Goal: Task Accomplishment & Management: Complete application form

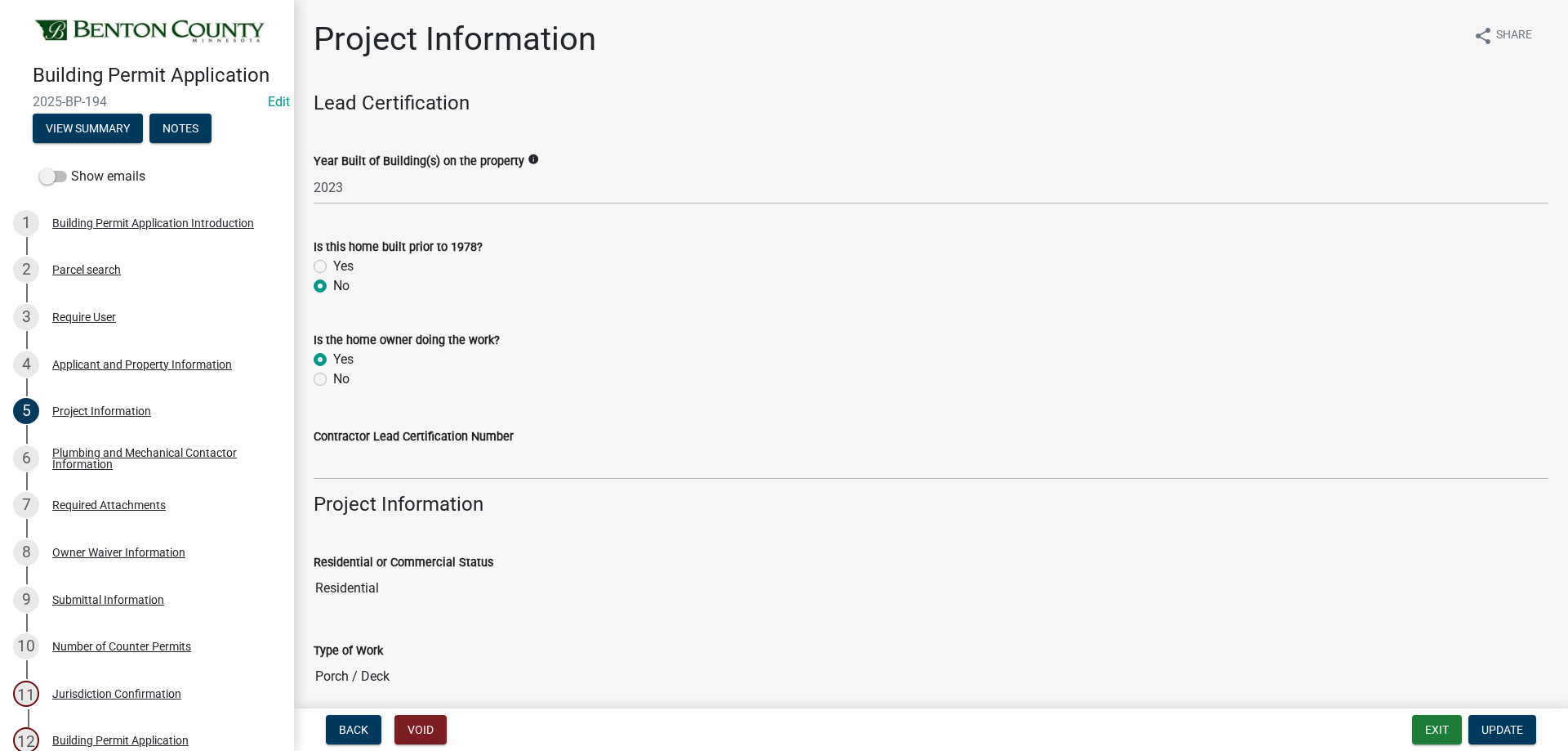
scroll to position [688, 0]
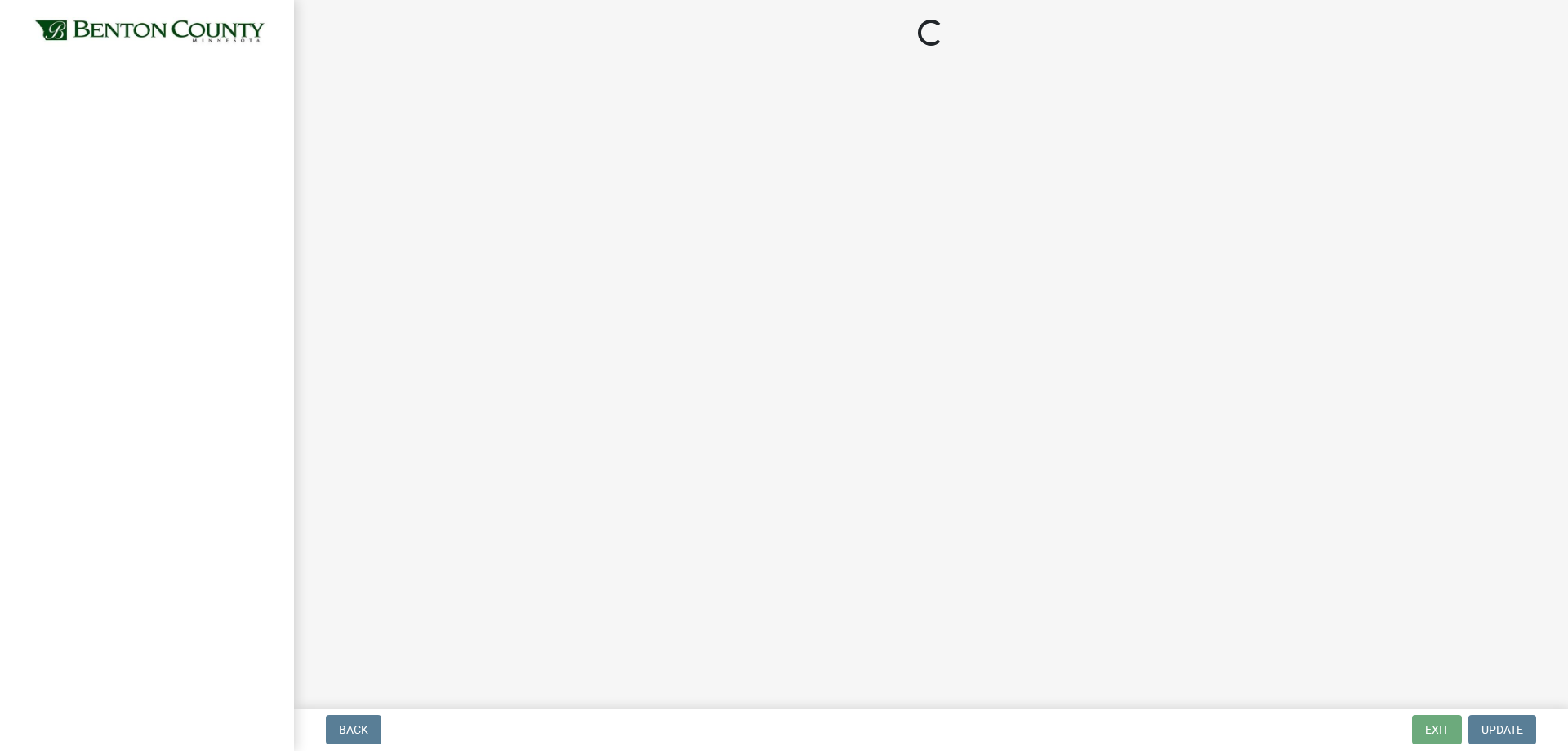
select select "17bfa135-5610-45df-8ce7-87530b7d86d4"
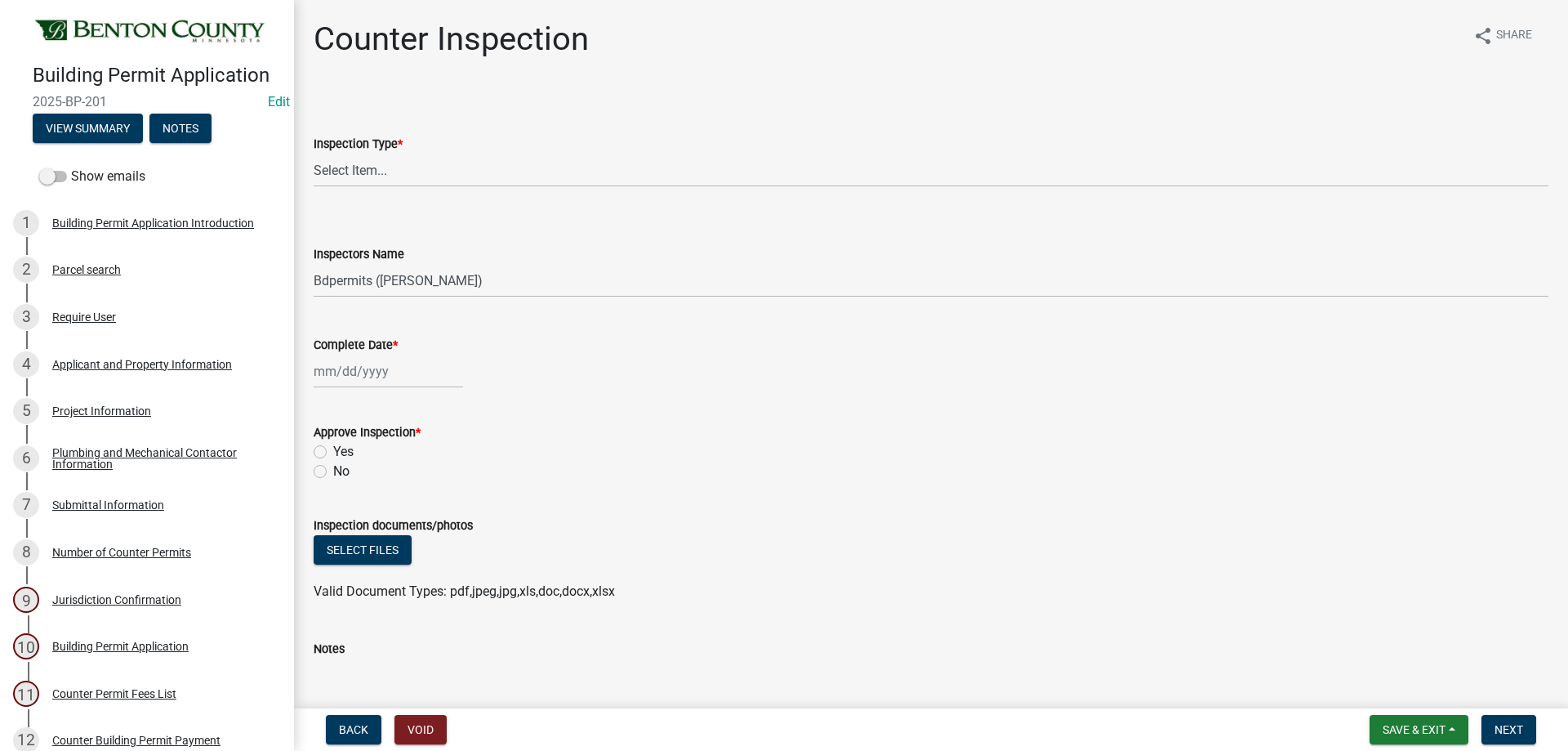
select select "17bfa135-5610-45df-8ce7-87530b7d86d4"
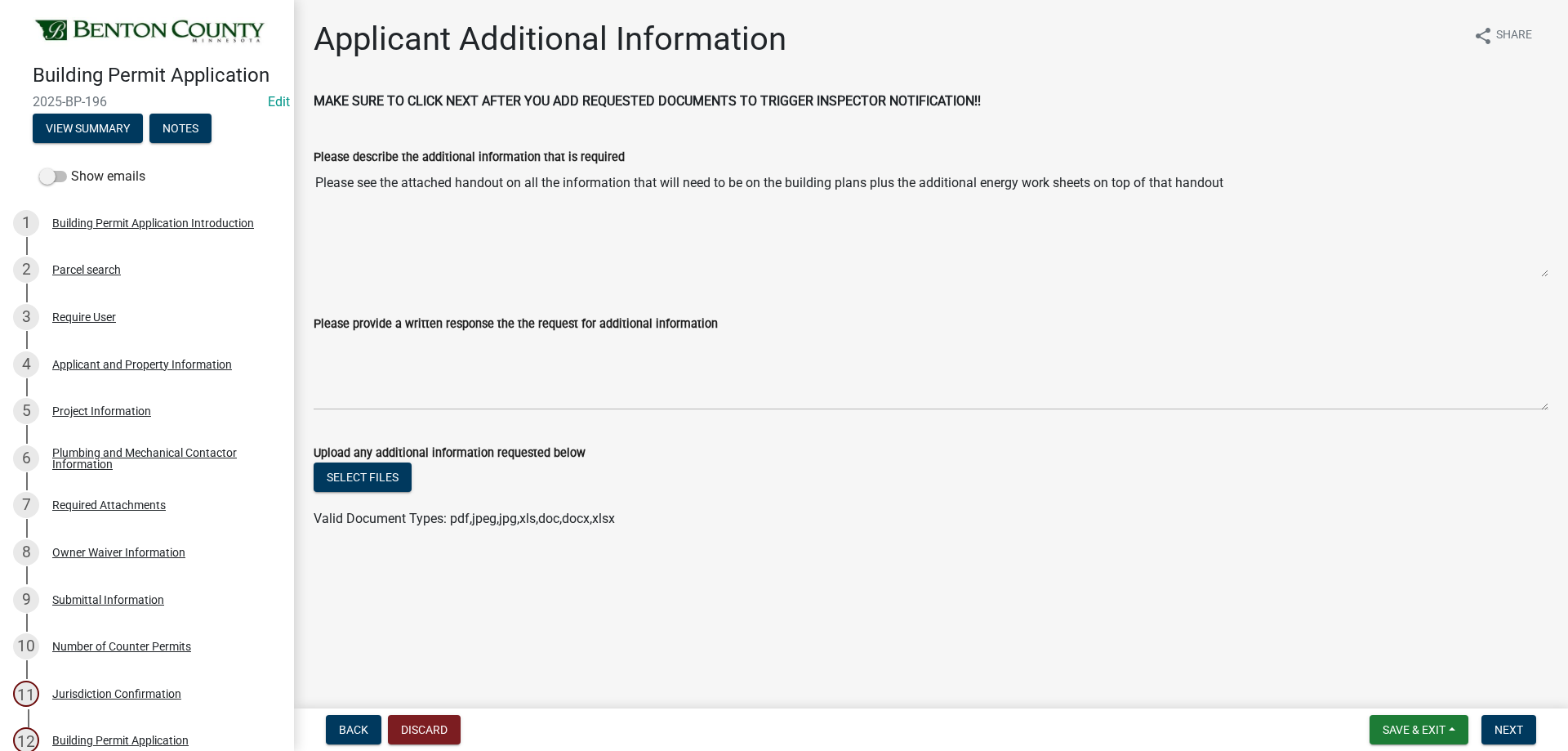
scroll to position [316, 0]
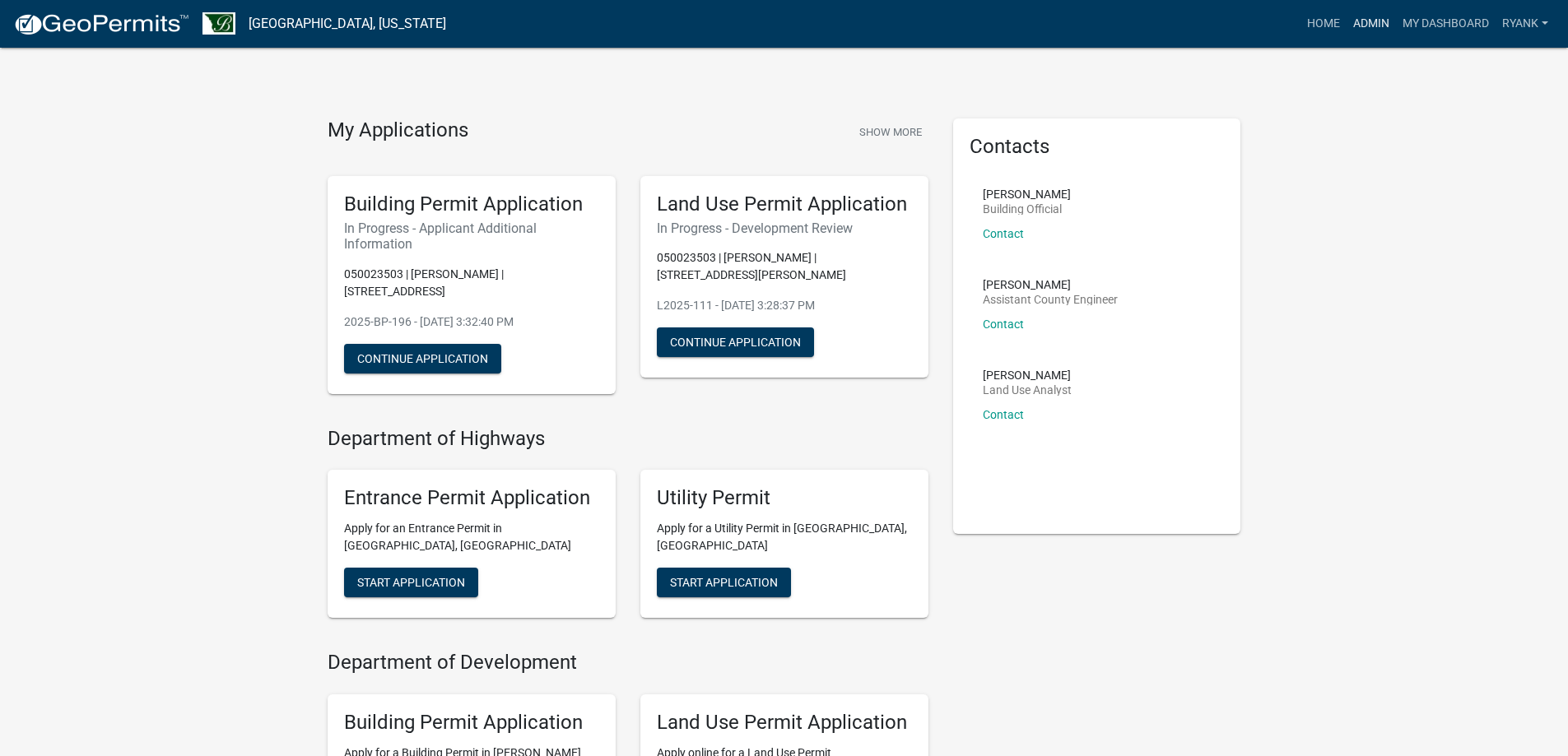
click at [1370, 26] on link "Admin" at bounding box center [1370, 23] width 49 height 31
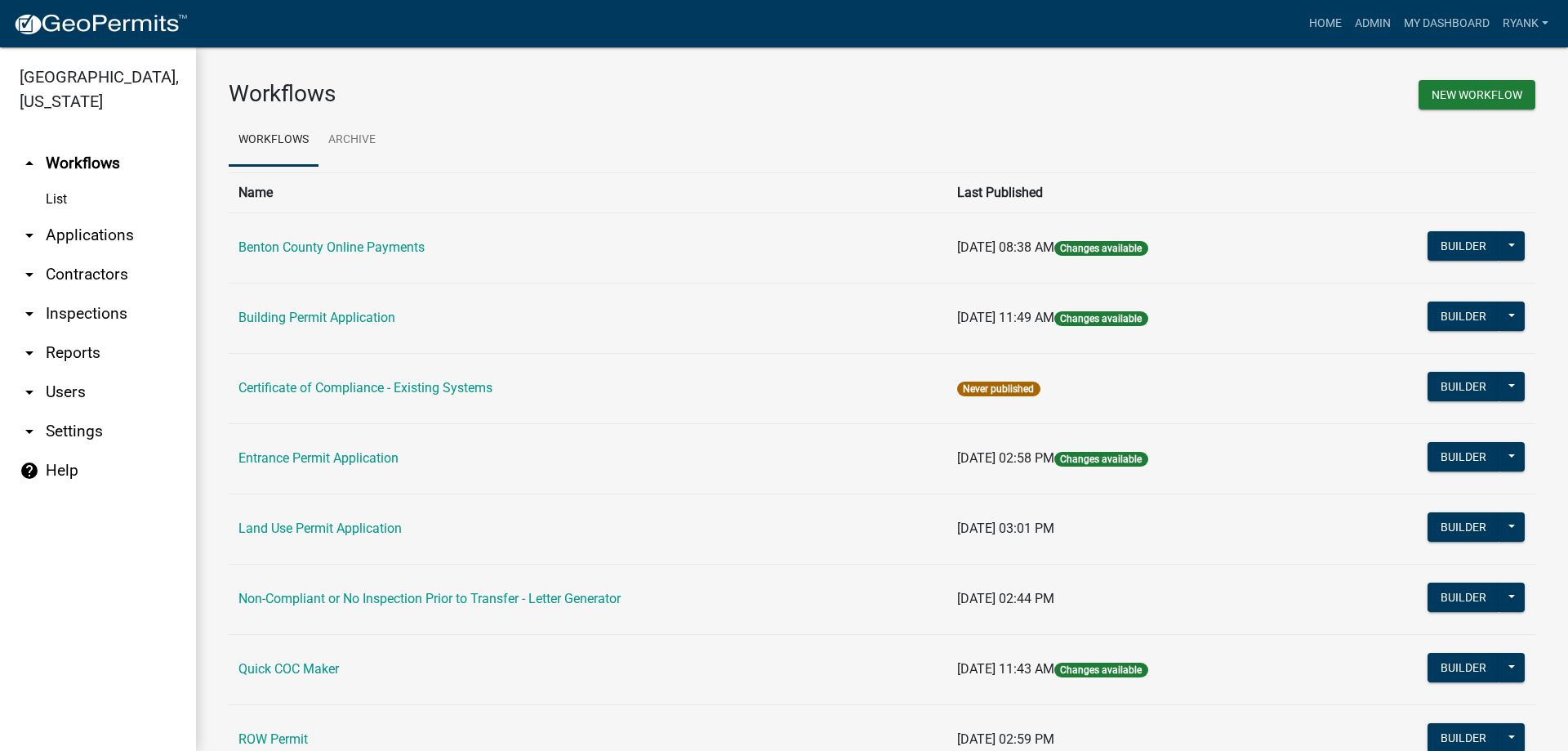
click at [81, 242] on link "arrow_drop_down Applications" at bounding box center [98, 235] width 196 height 39
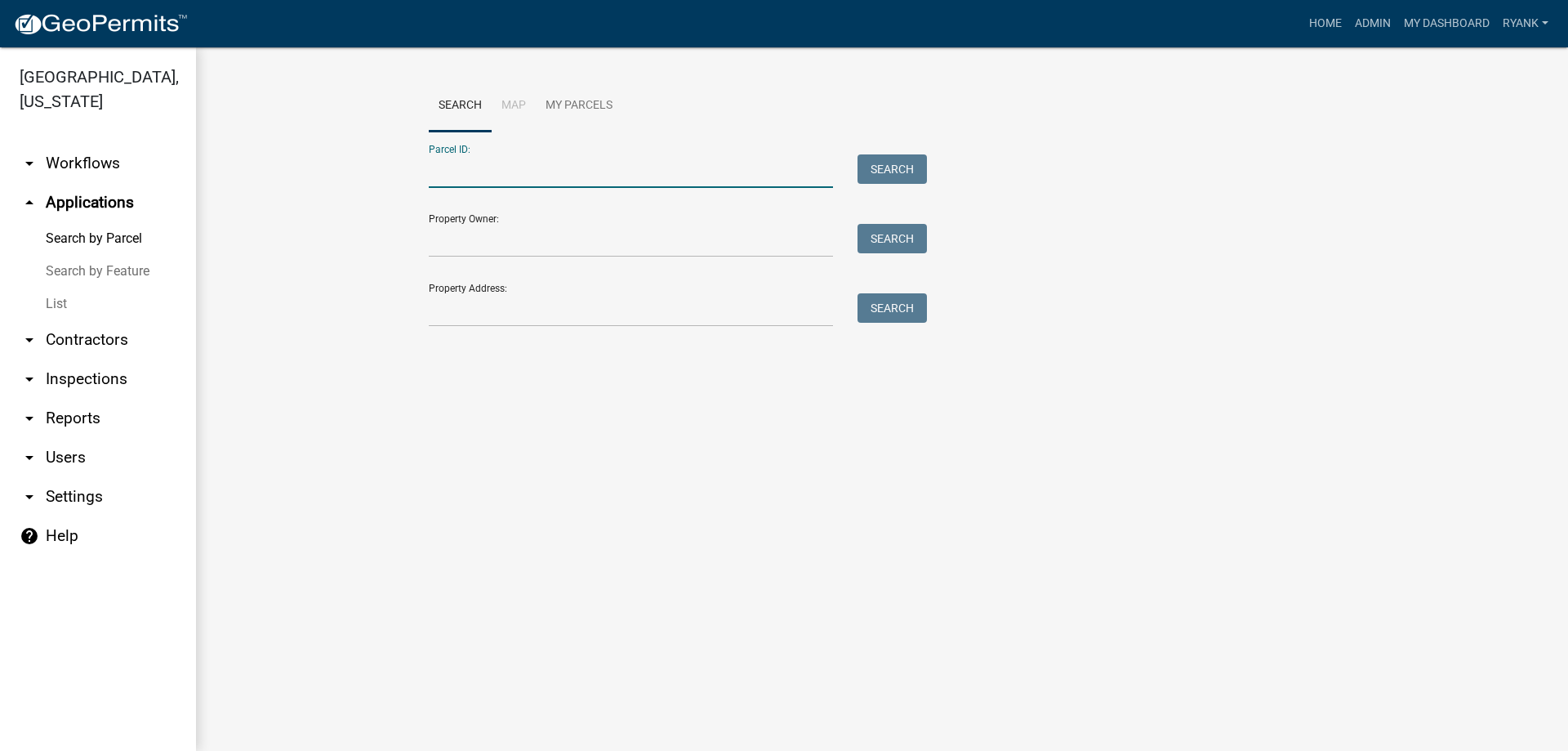
paste input "090017302"
type input "090017302"
click at [896, 161] on button "Search" at bounding box center [892, 169] width 70 height 29
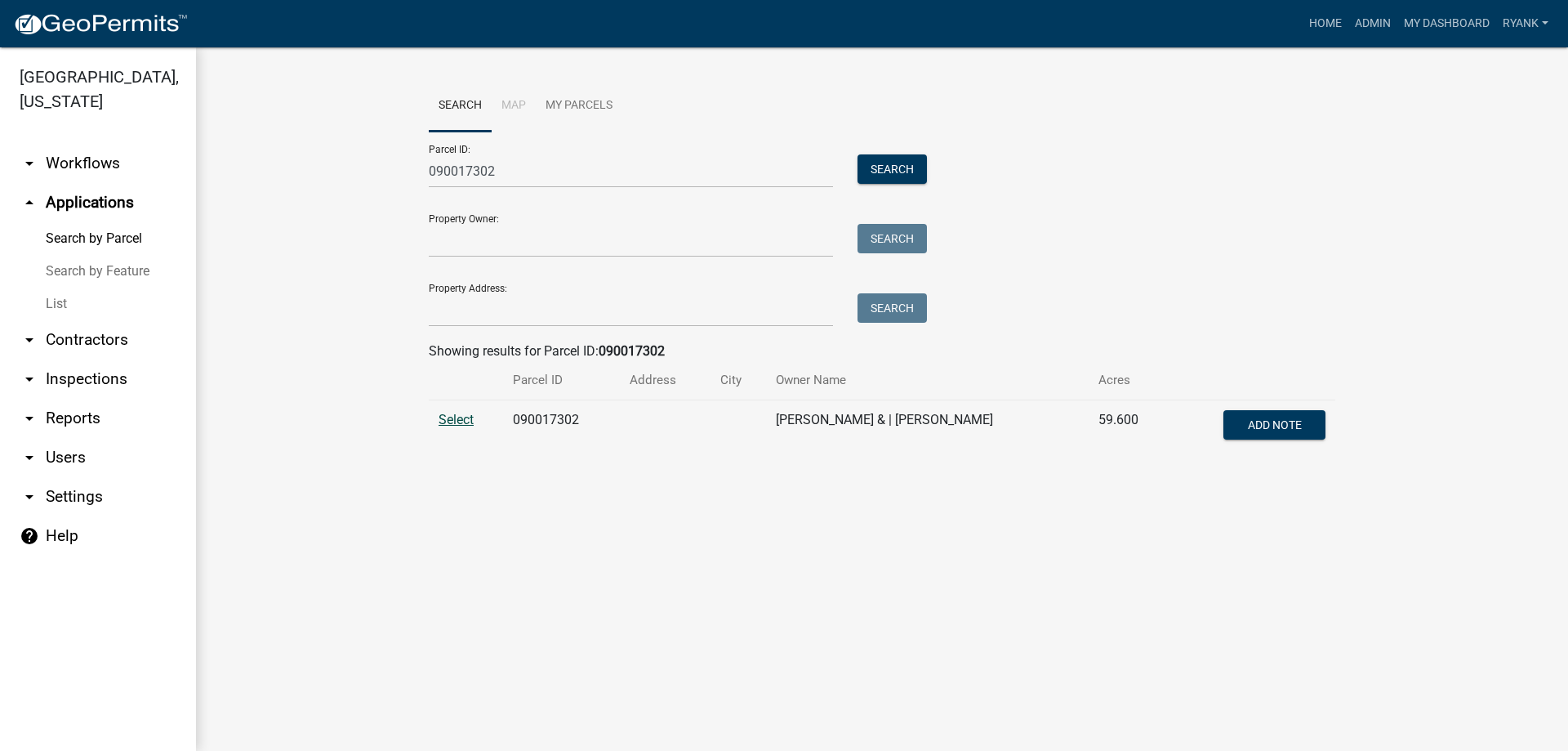
click at [471, 415] on span "Select" at bounding box center [456, 420] width 35 height 16
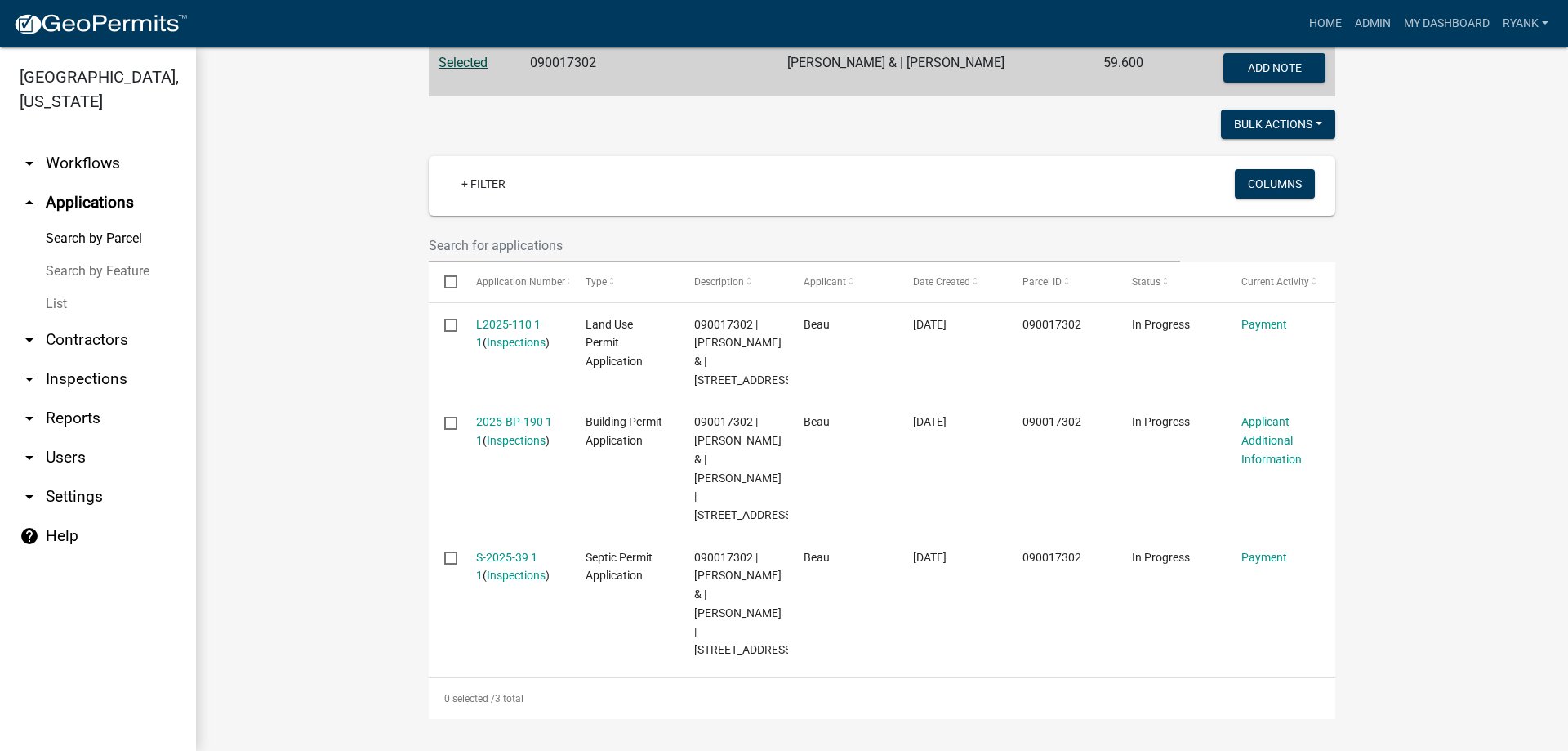
scroll to position [487, 0]
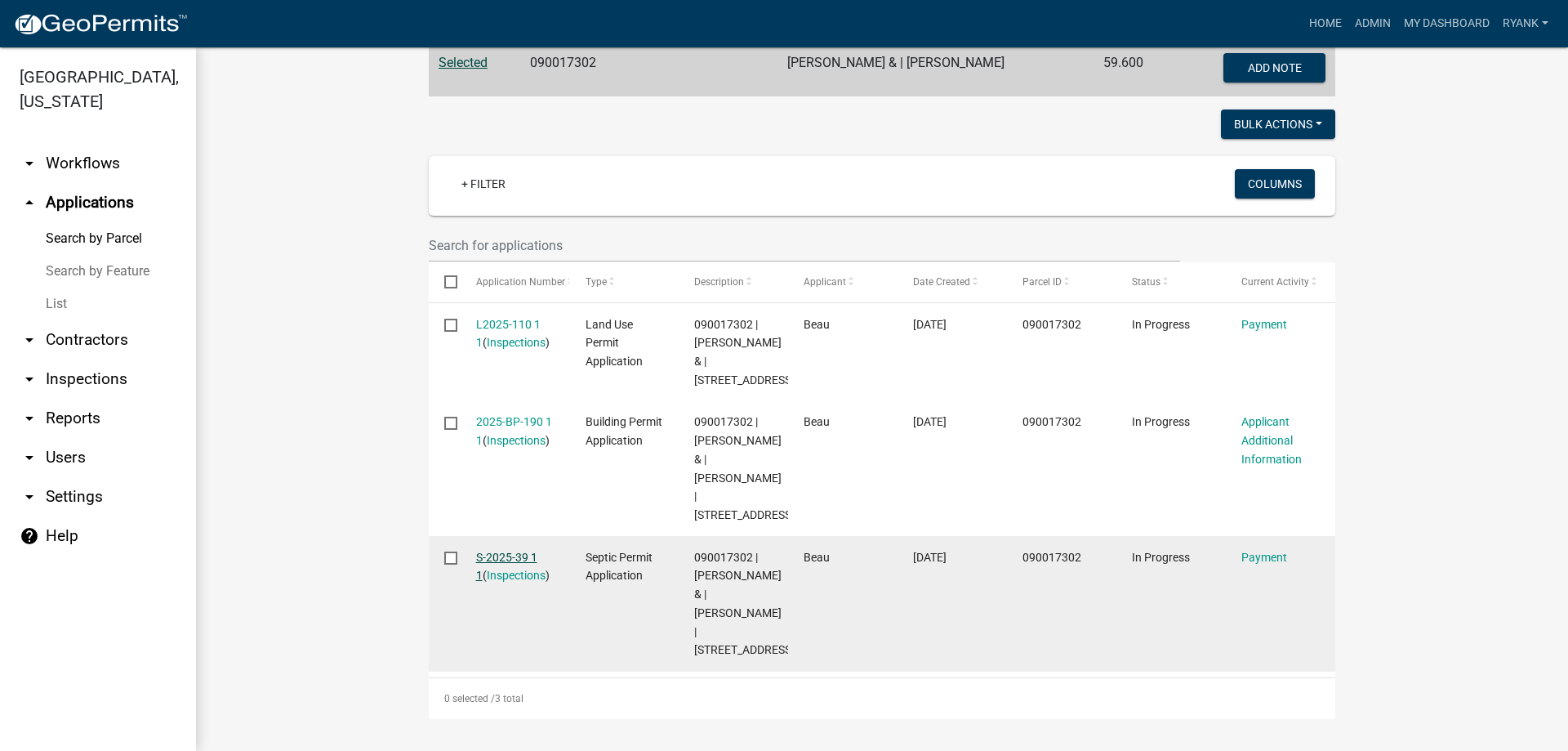
click at [481, 551] on link "S-2025-39 1 1" at bounding box center [506, 566] width 61 height 32
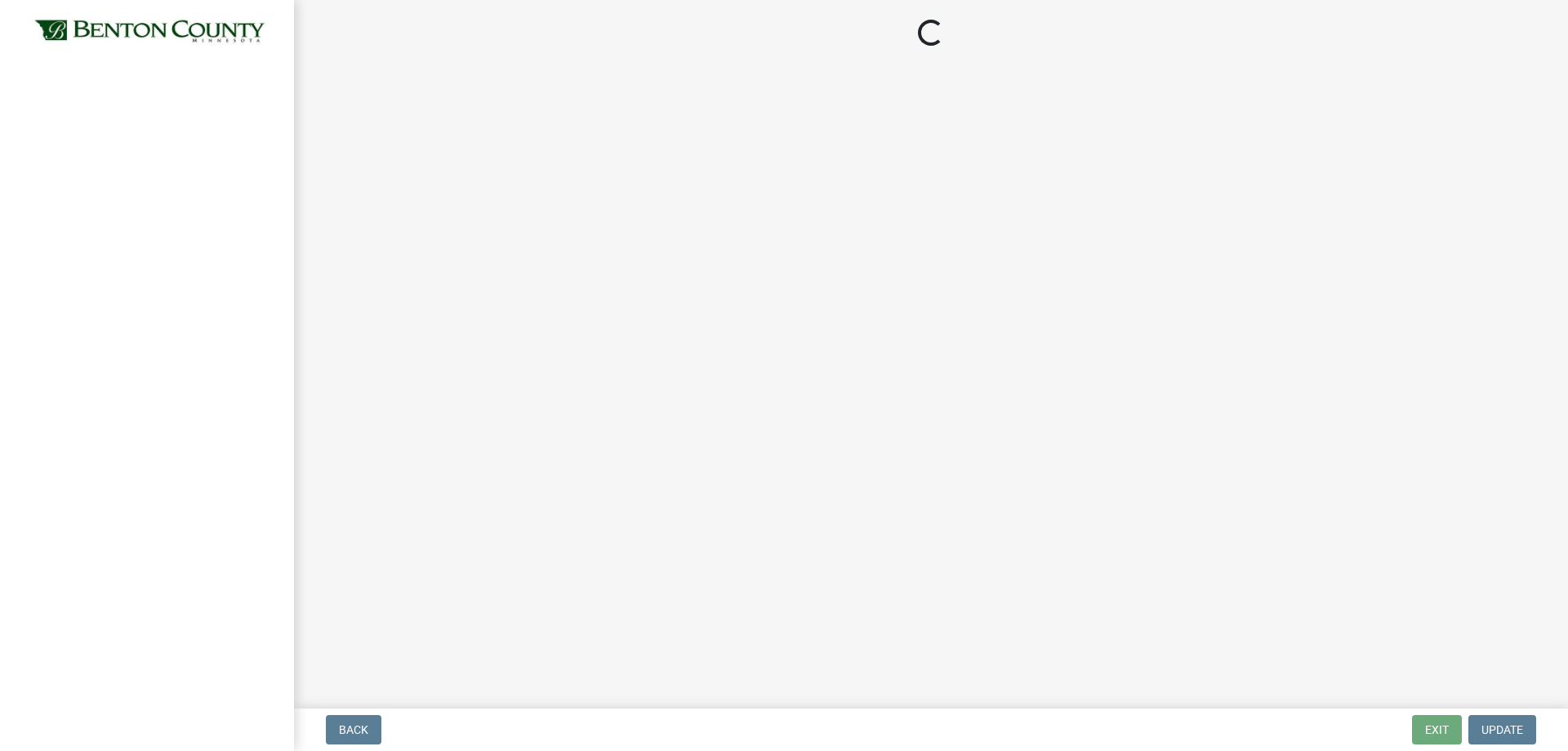
select select "3: 3"
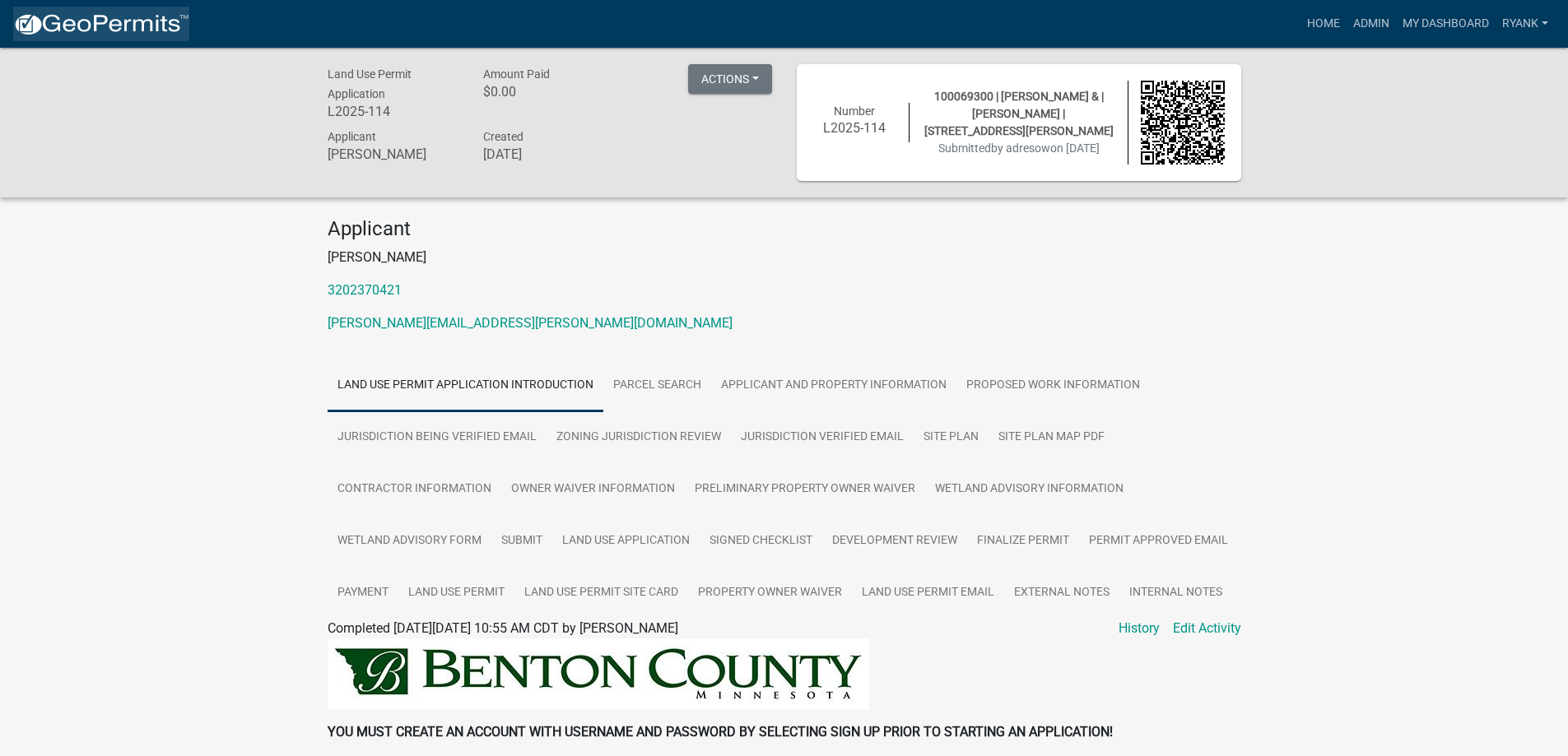
click at [116, 28] on img at bounding box center [101, 24] width 176 height 24
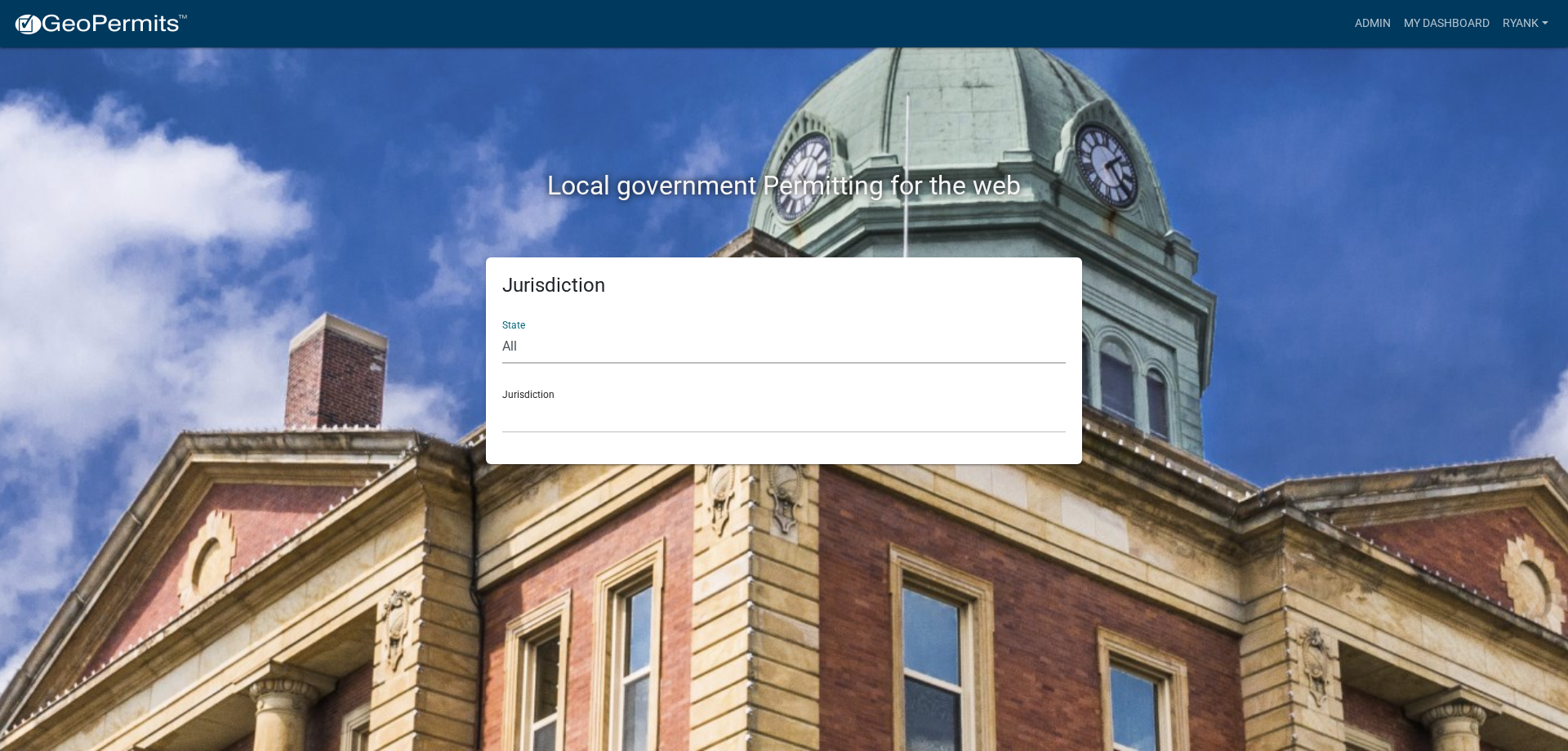
click at [616, 359] on select "All Colorado Georgia Indiana Iowa Kansas Minnesota Ohio South Carolina Wisconsin" at bounding box center [784, 347] width 564 height 33
click at [502, 330] on select "All Colorado Georgia Indiana Iowa Kansas Minnesota Ohio South Carolina Wisconsin" at bounding box center [784, 347] width 564 height 33
click at [573, 417] on select "Custer County, Colorado City of Bainbridge, Georgia Cook County, Georgia Crawfo…" at bounding box center [784, 416] width 564 height 33
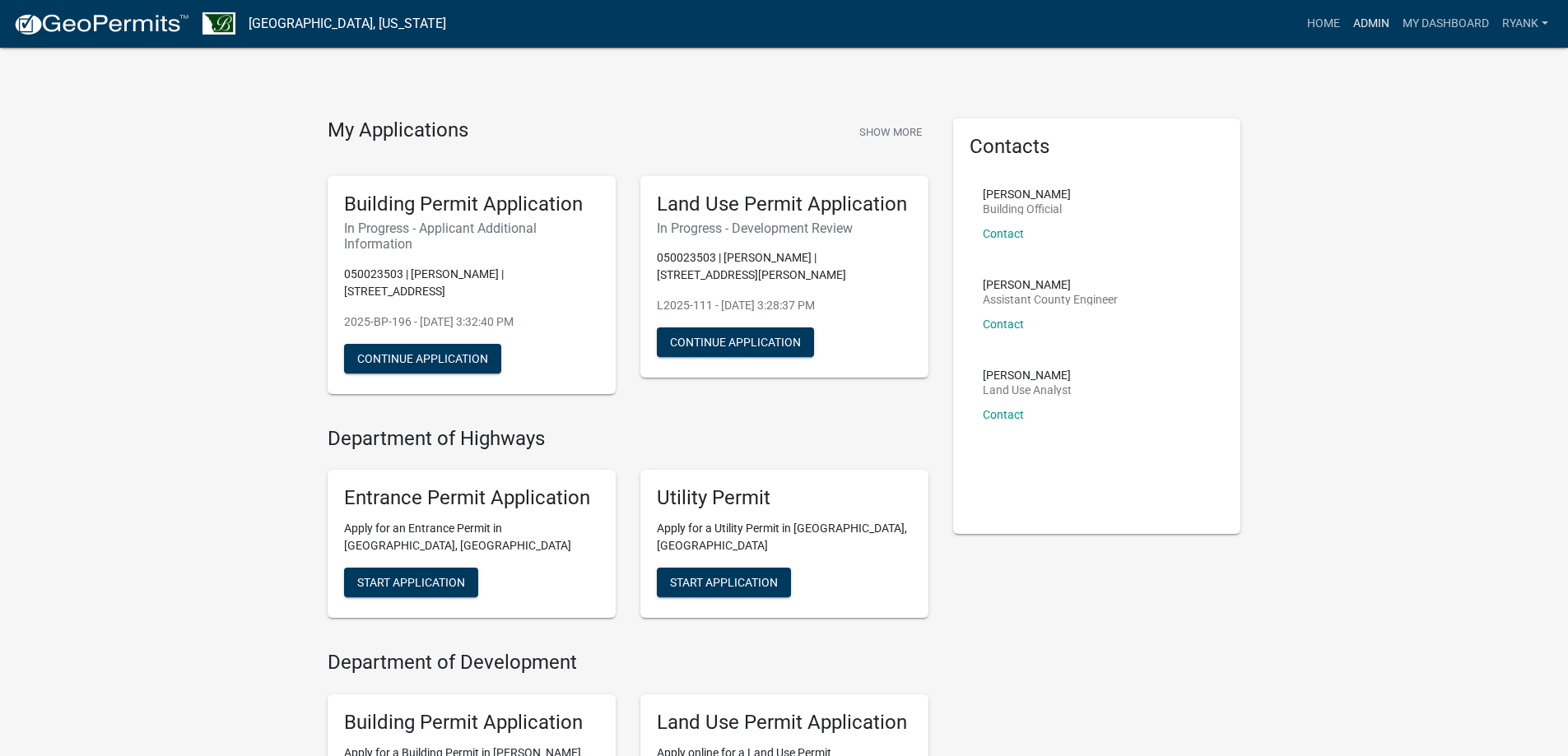
click at [1372, 15] on link "Admin" at bounding box center [1370, 23] width 49 height 31
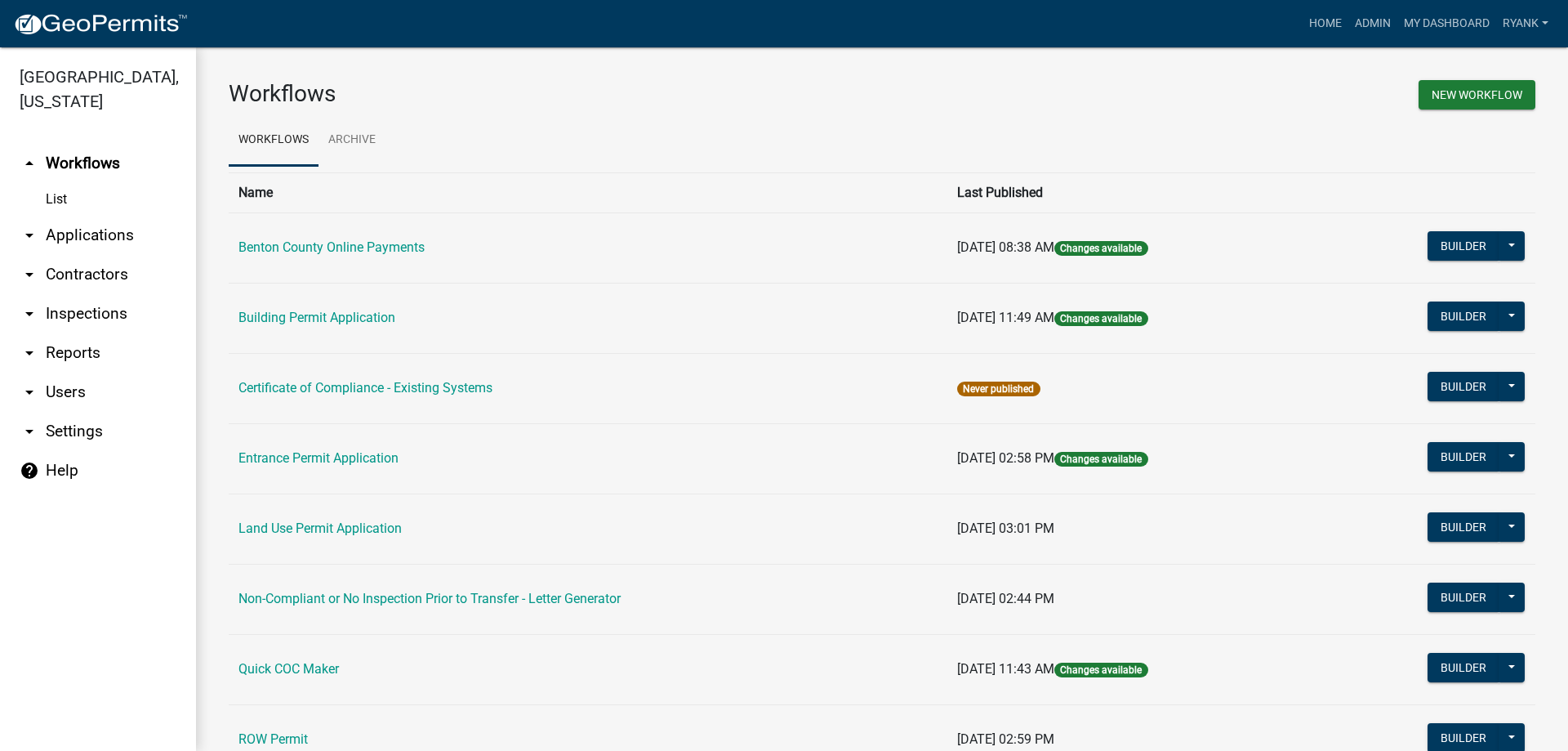
click at [101, 233] on link "arrow_drop_down Applications" at bounding box center [98, 235] width 196 height 39
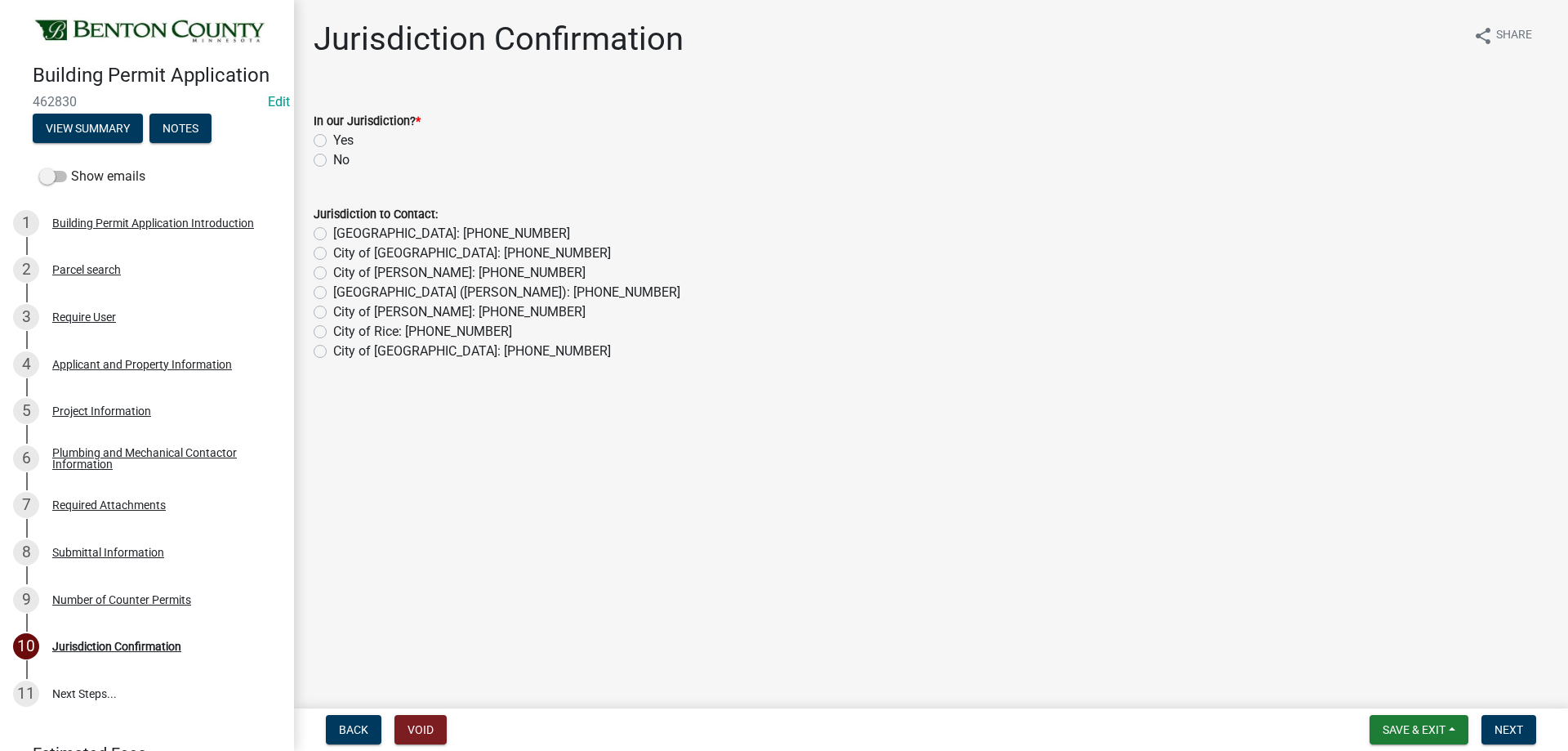
click at [320, 147] on div "Yes" at bounding box center [931, 141] width 1235 height 19
click at [333, 142] on label "Yes" at bounding box center [343, 141] width 20 height 19
click at [333, 142] on input "Yes" at bounding box center [338, 136] width 11 height 11
radio input "true"
click at [1493, 727] on button "Next" at bounding box center [1509, 730] width 54 height 29
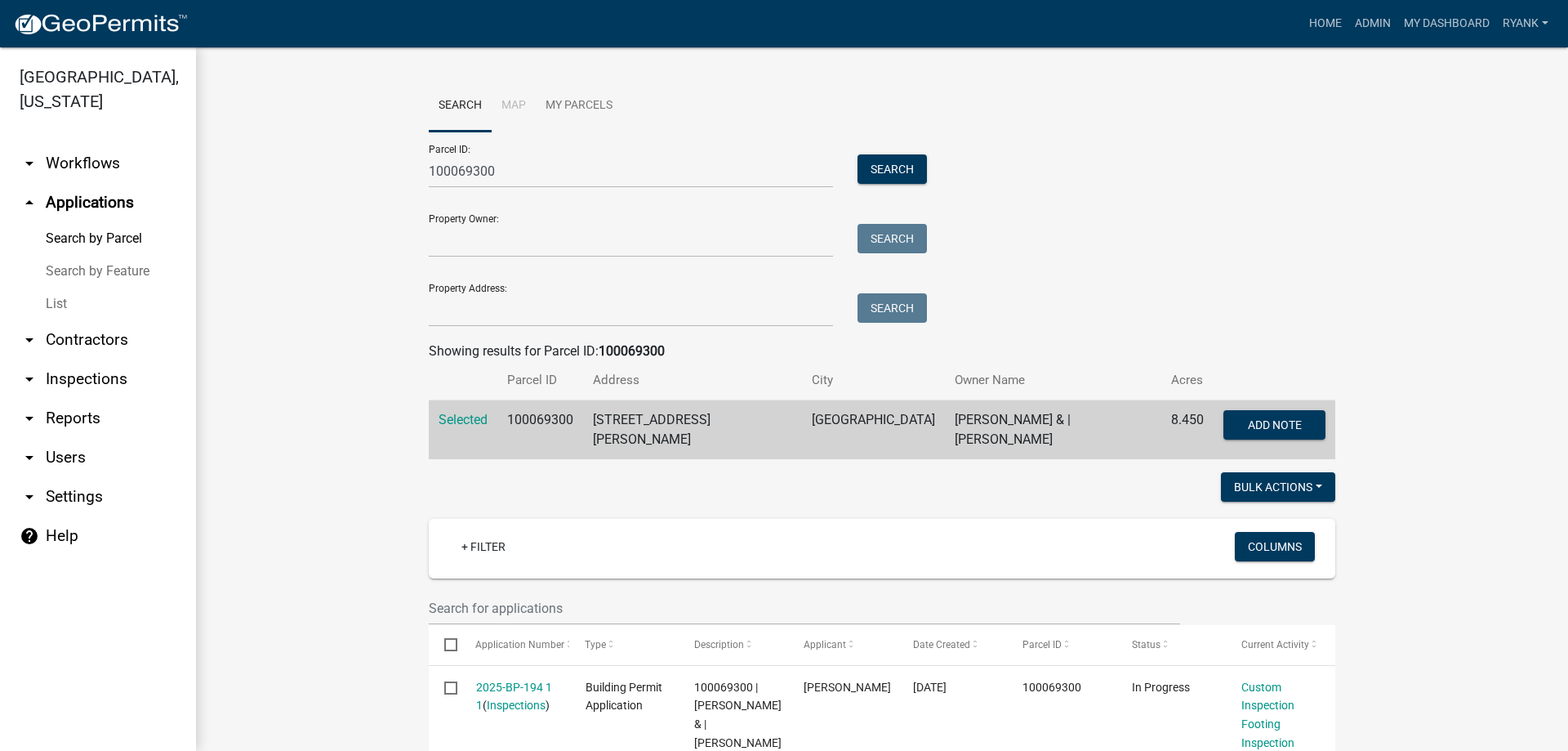
click at [120, 208] on link "arrow_drop_up Applications" at bounding box center [98, 202] width 196 height 39
click at [84, 22] on img at bounding box center [100, 24] width 175 height 24
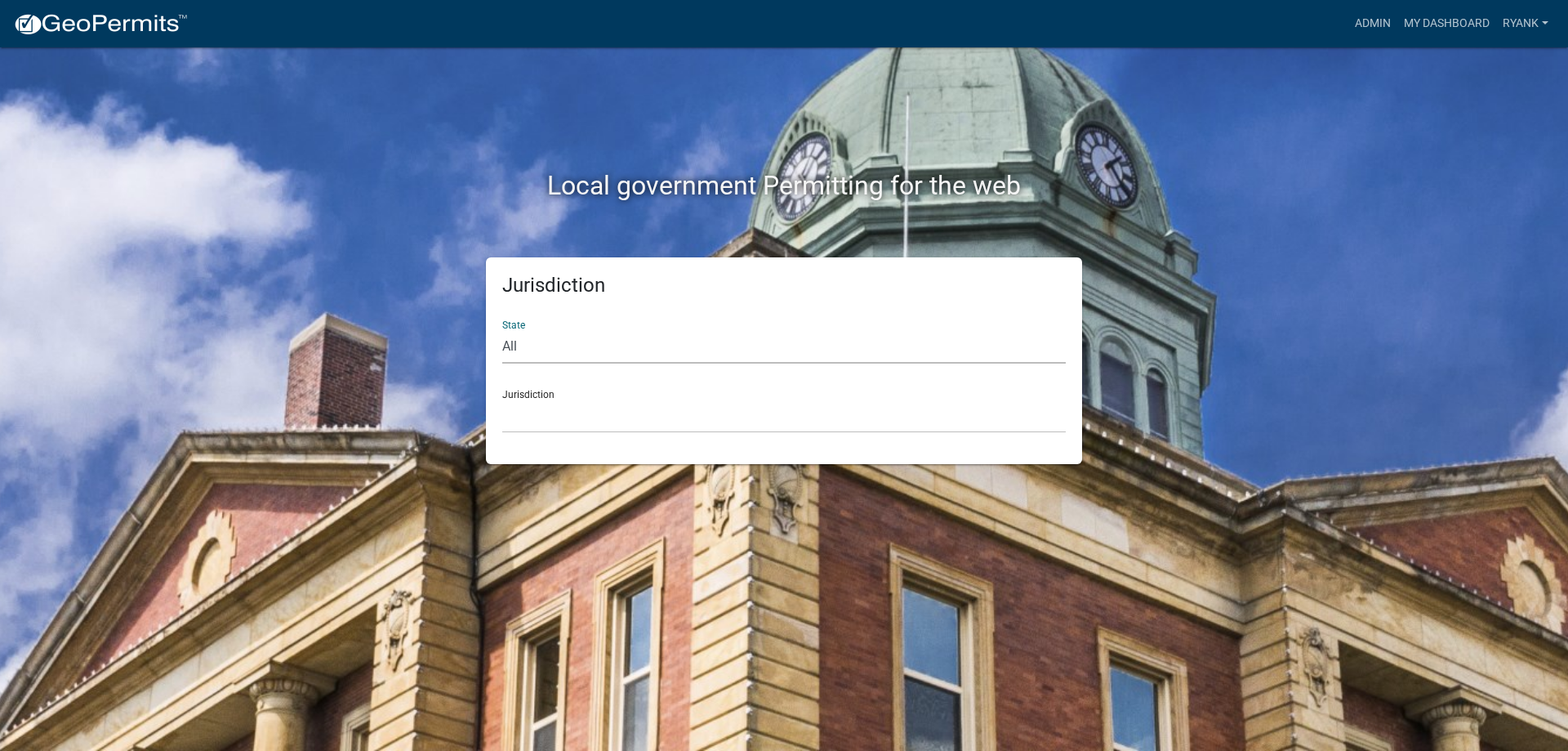
click at [572, 350] on select "All Colorado Georgia Indiana Iowa Kansas Minnesota Ohio South Carolina Wisconsin" at bounding box center [784, 347] width 564 height 33
select select "Minnesota"
click at [502, 330] on select "All Colorado Georgia Indiana Iowa Kansas Minnesota Ohio South Carolina Wisconsin" at bounding box center [784, 347] width 564 height 33
click at [551, 435] on div "Jurisdiction State All Colorado Georgia Indiana Iowa Kansas Minnesota Ohio Sout…" at bounding box center [784, 360] width 596 height 207
click at [550, 421] on select "Becker County, Minnesota Benton County, Minnesota Carlton County, Minnesota Cit…" at bounding box center [784, 416] width 564 height 33
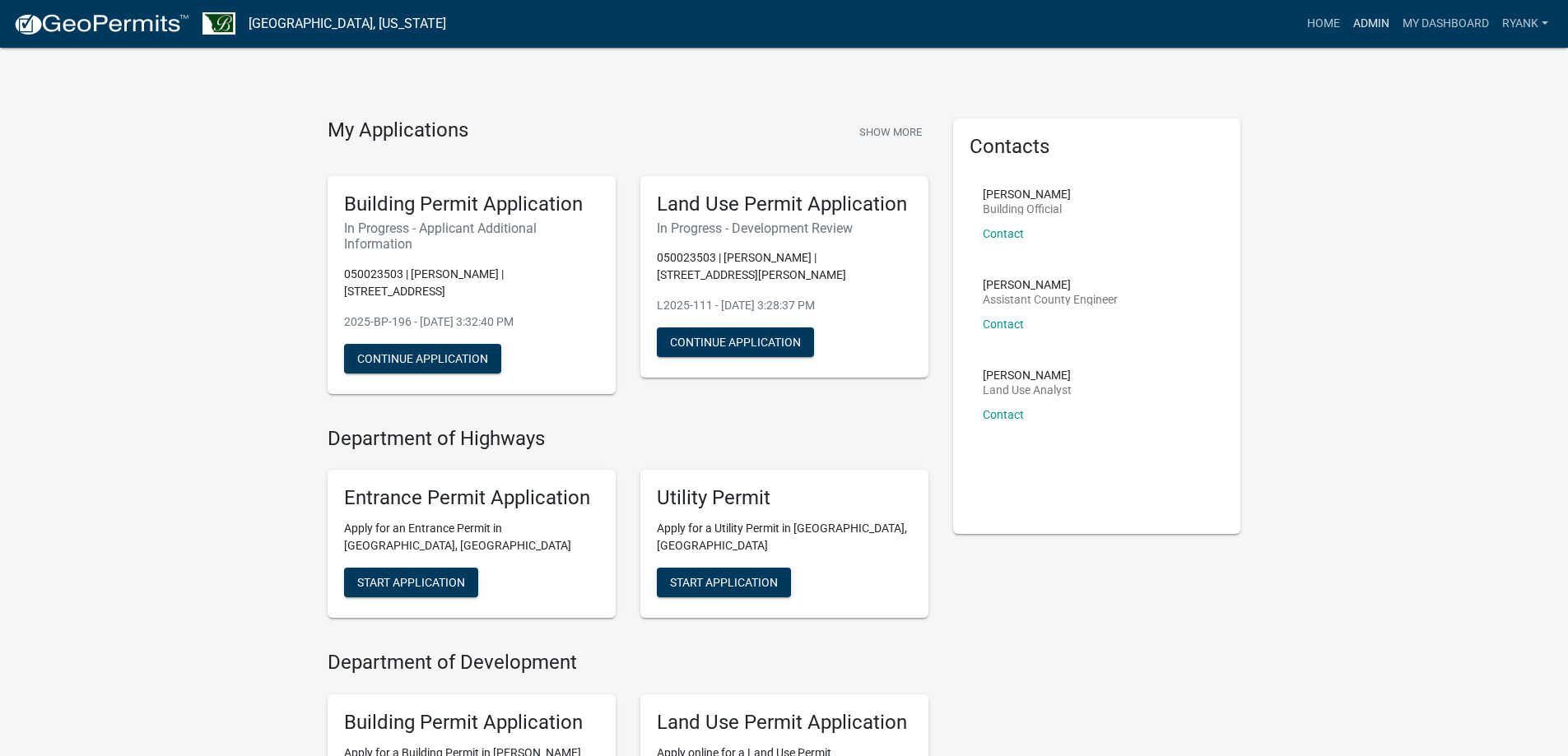
click at [1363, 23] on link "Admin" at bounding box center [1370, 23] width 49 height 31
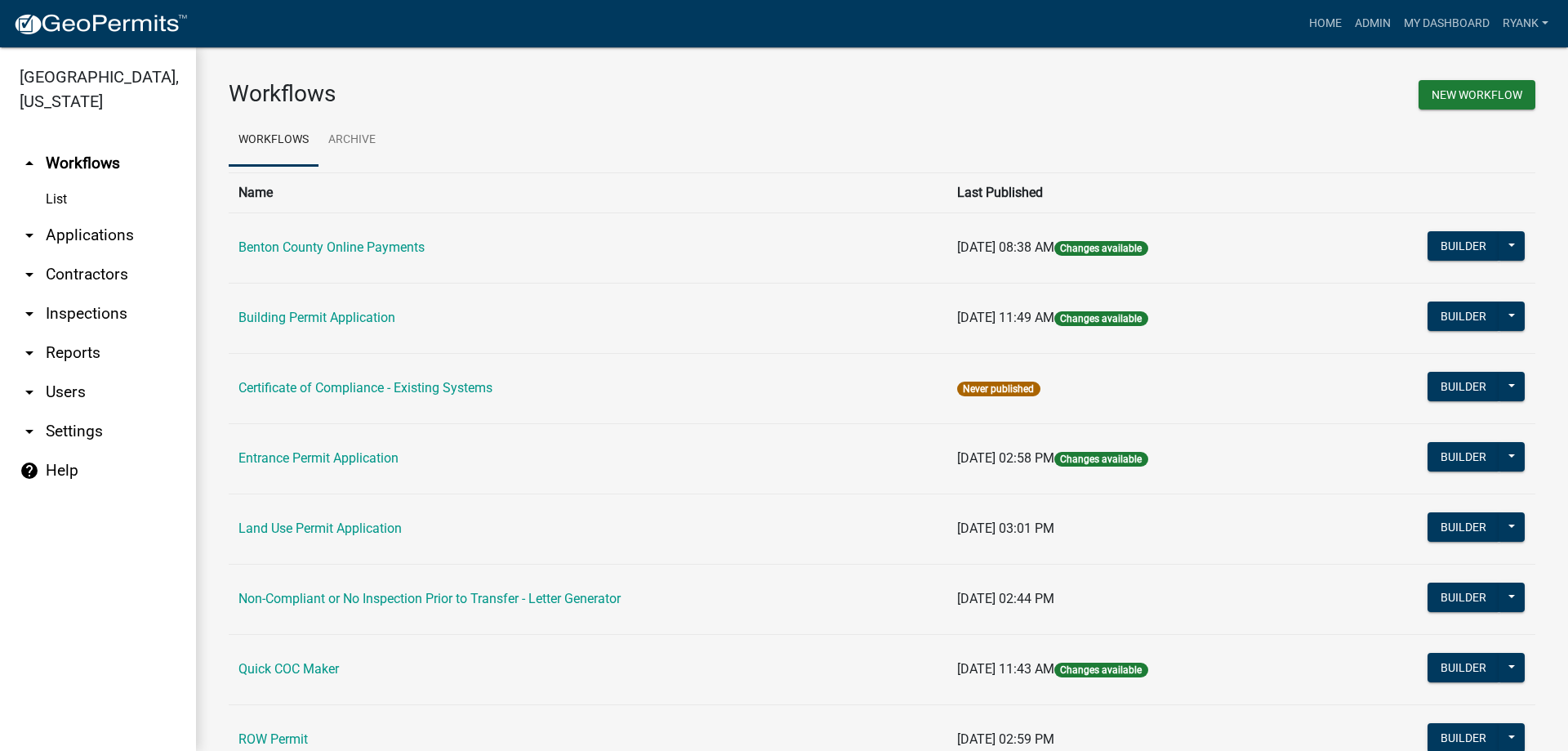
click at [94, 233] on link "arrow_drop_down Applications" at bounding box center [98, 235] width 196 height 39
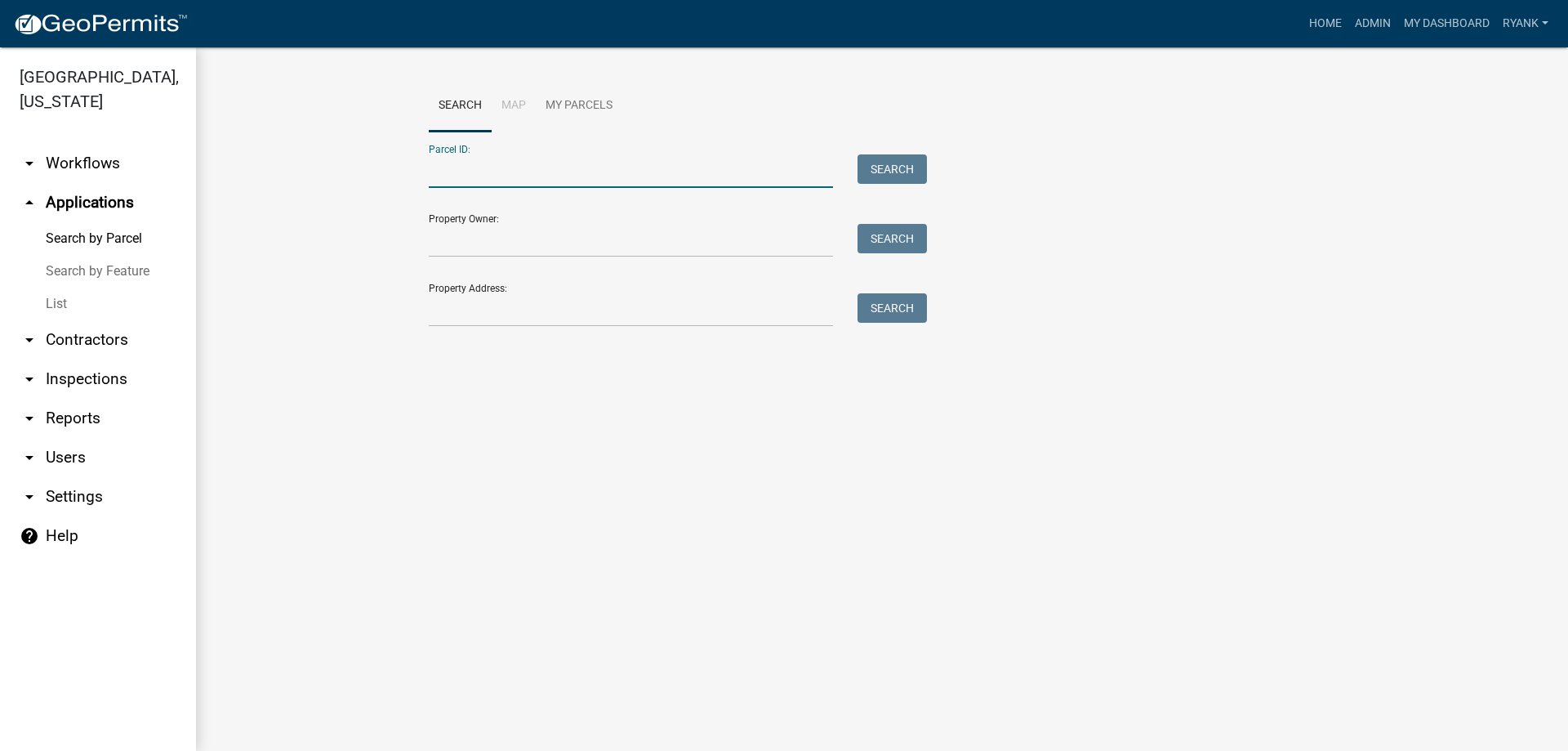
paste input "090017302"
type input "090017302"
click at [885, 162] on button "Search" at bounding box center [892, 169] width 70 height 29
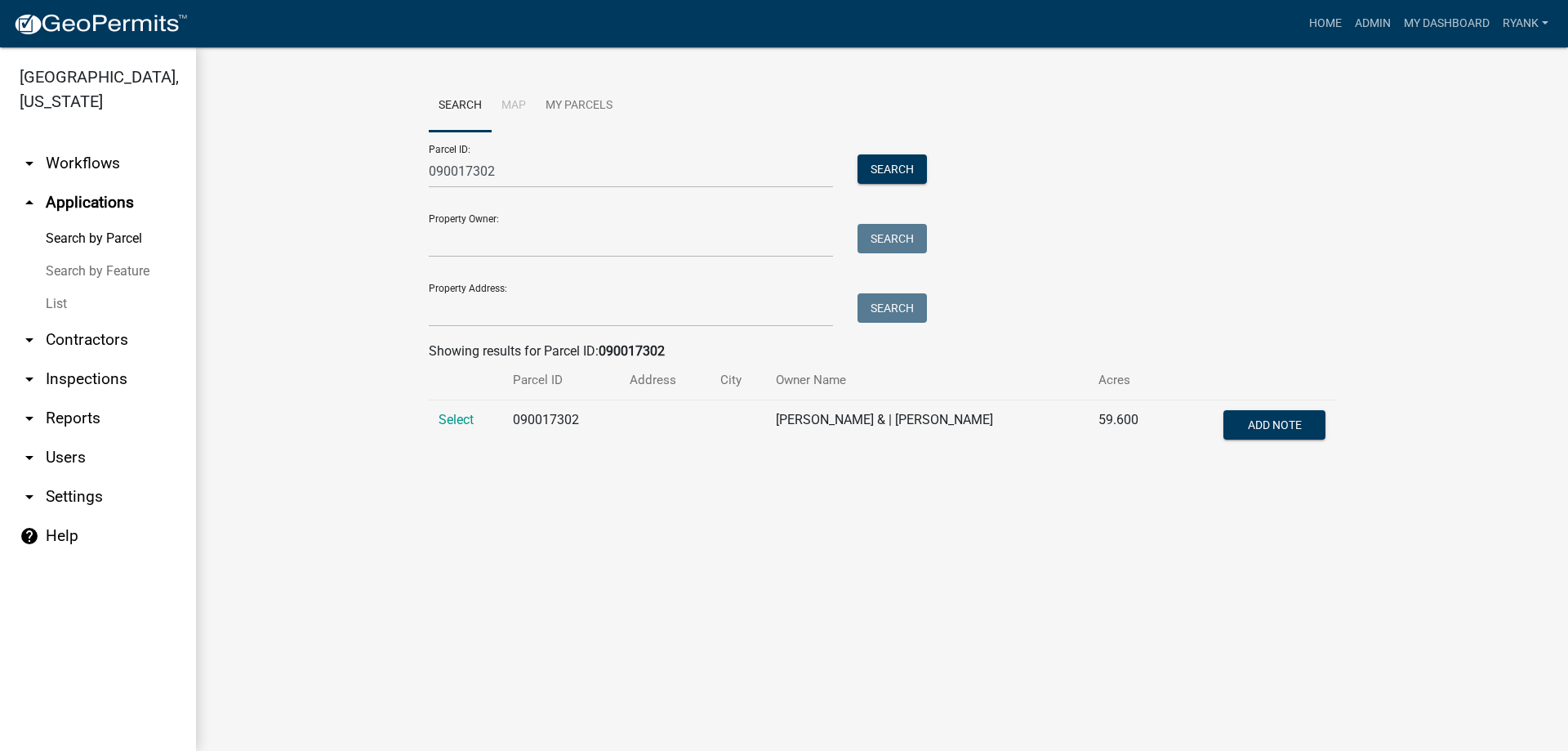
click at [453, 430] on td "Select" at bounding box center [466, 427] width 75 height 54
click at [454, 426] on span "Select" at bounding box center [456, 420] width 35 height 16
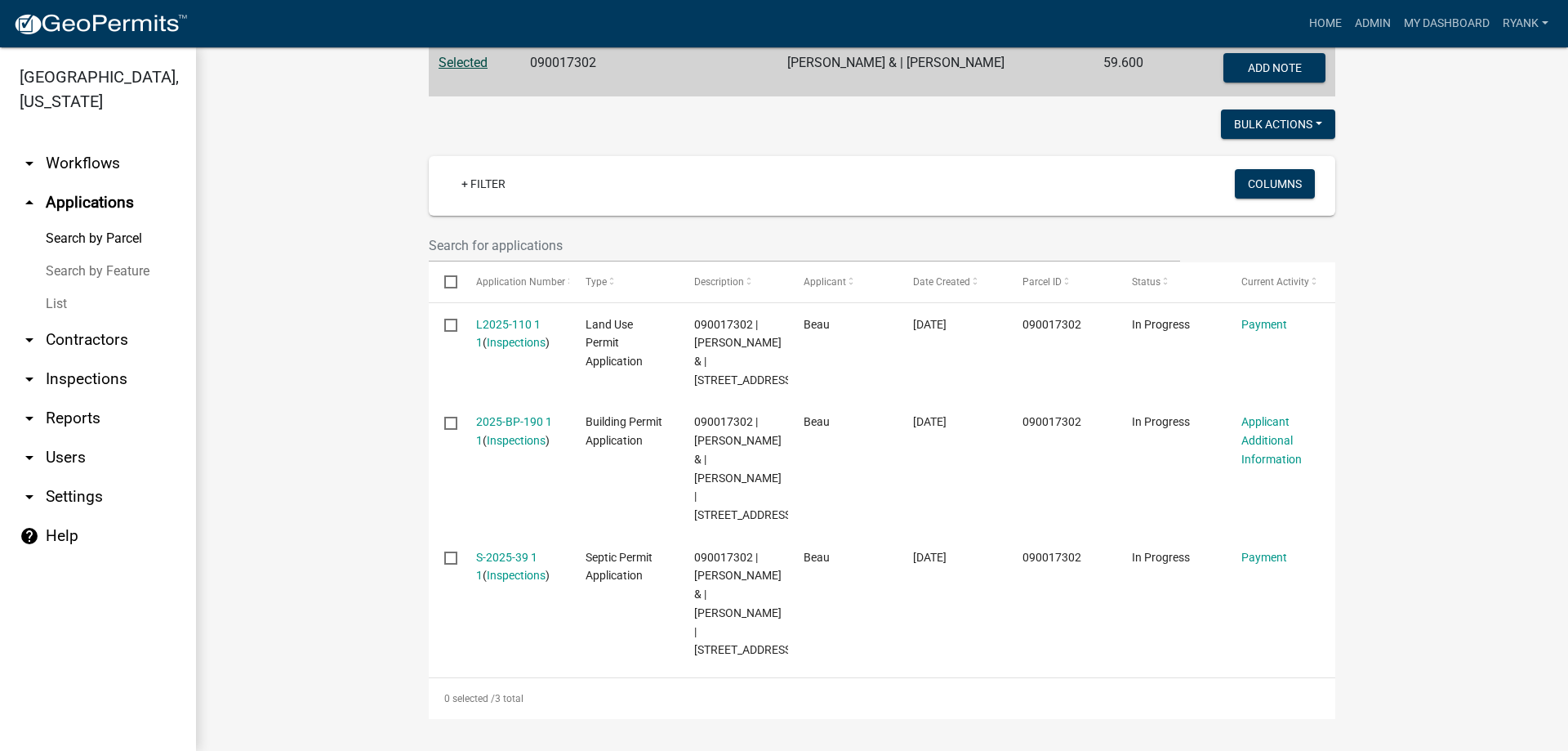
scroll to position [487, 0]
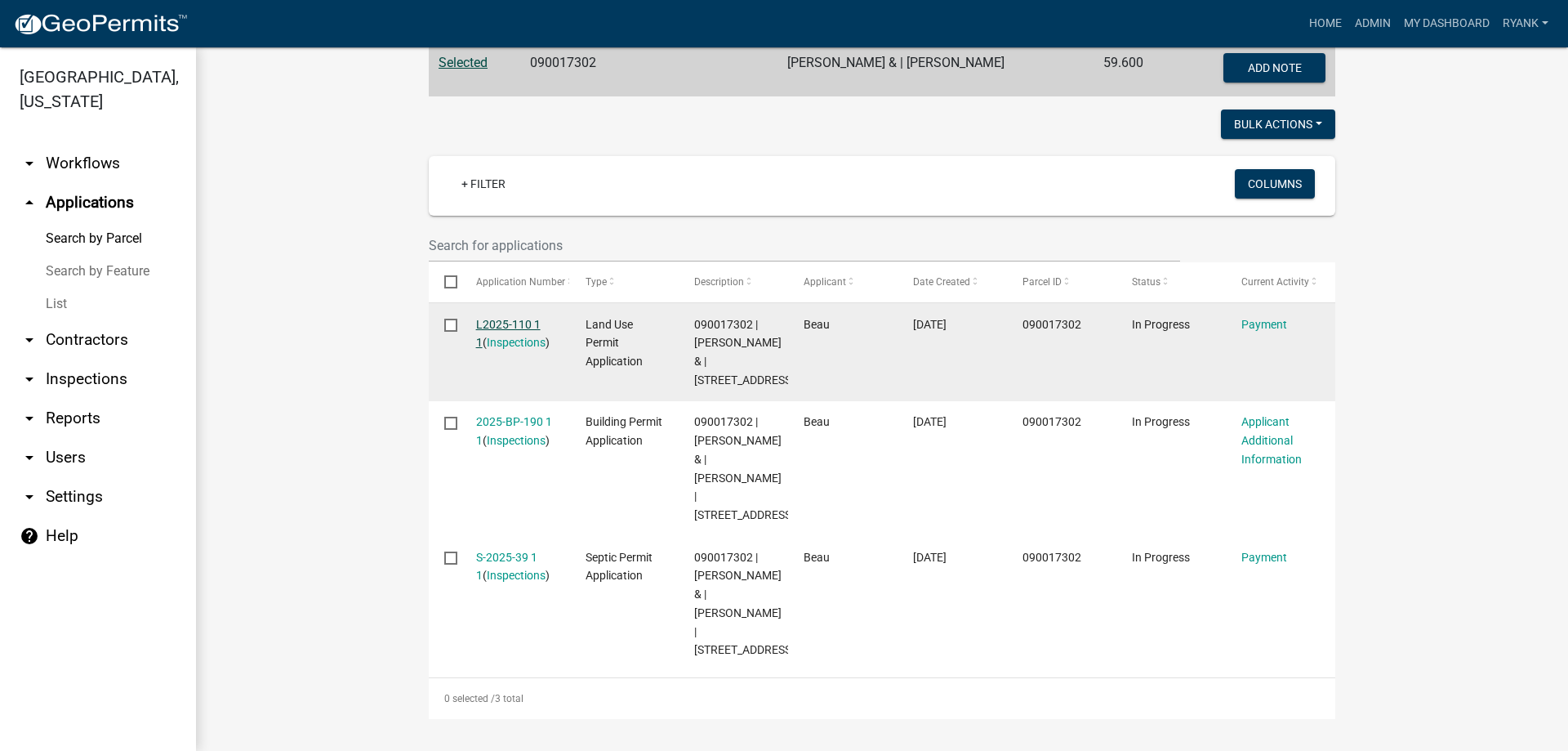
click at [497, 318] on link "L2025-110 1 1" at bounding box center [508, 333] width 64 height 32
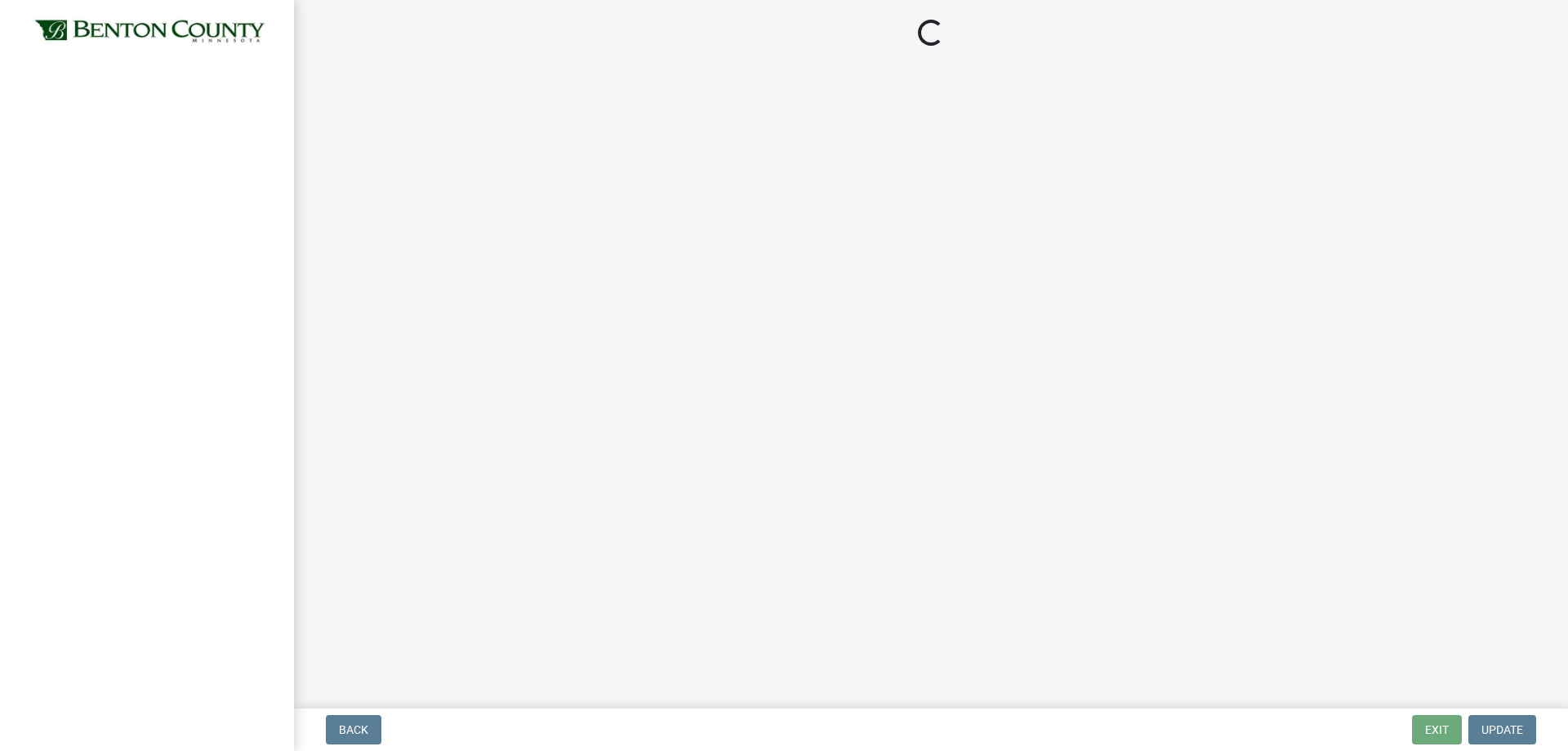
select select "3: 3"
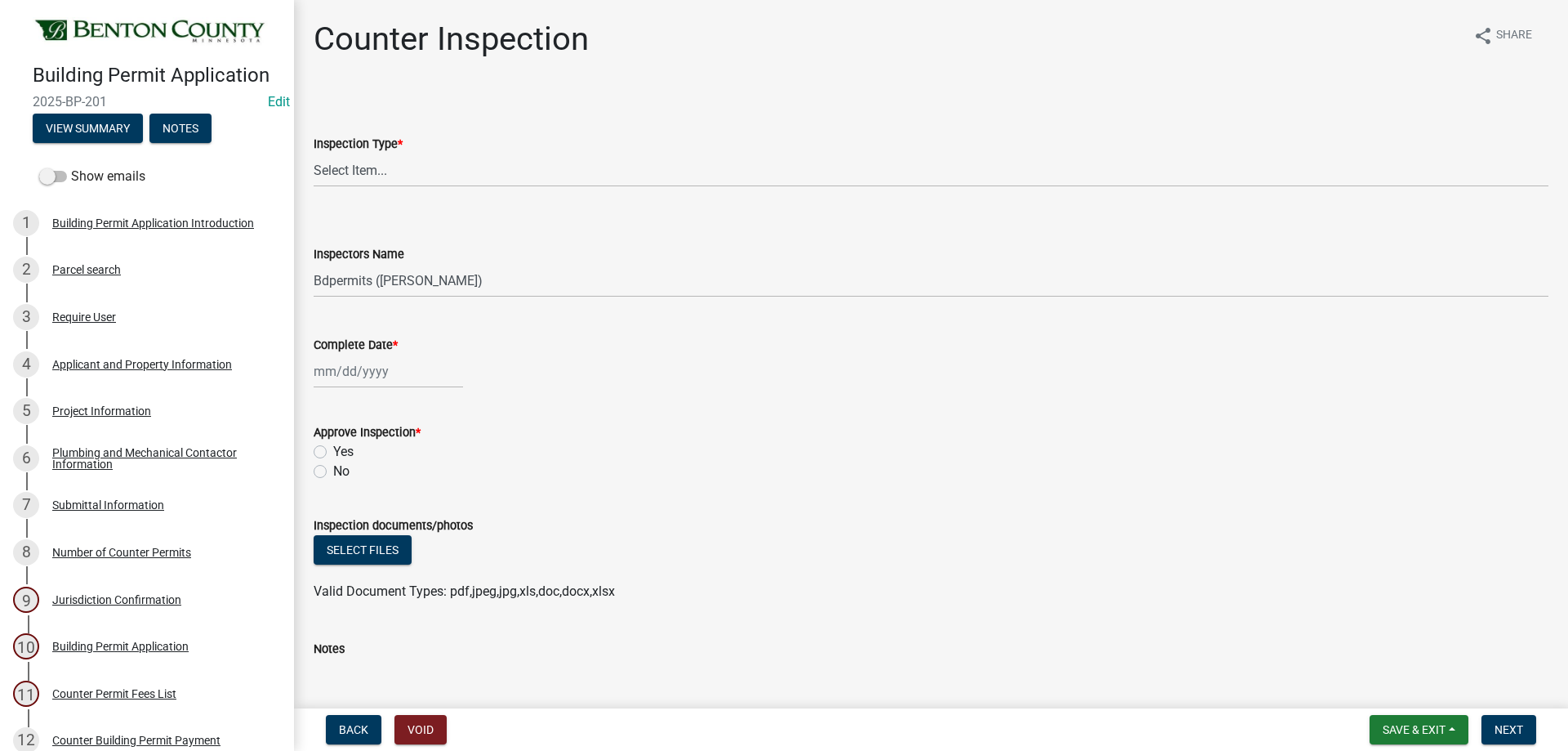
select select "17bfa135-5610-45df-8ce7-87530b7d86d4"
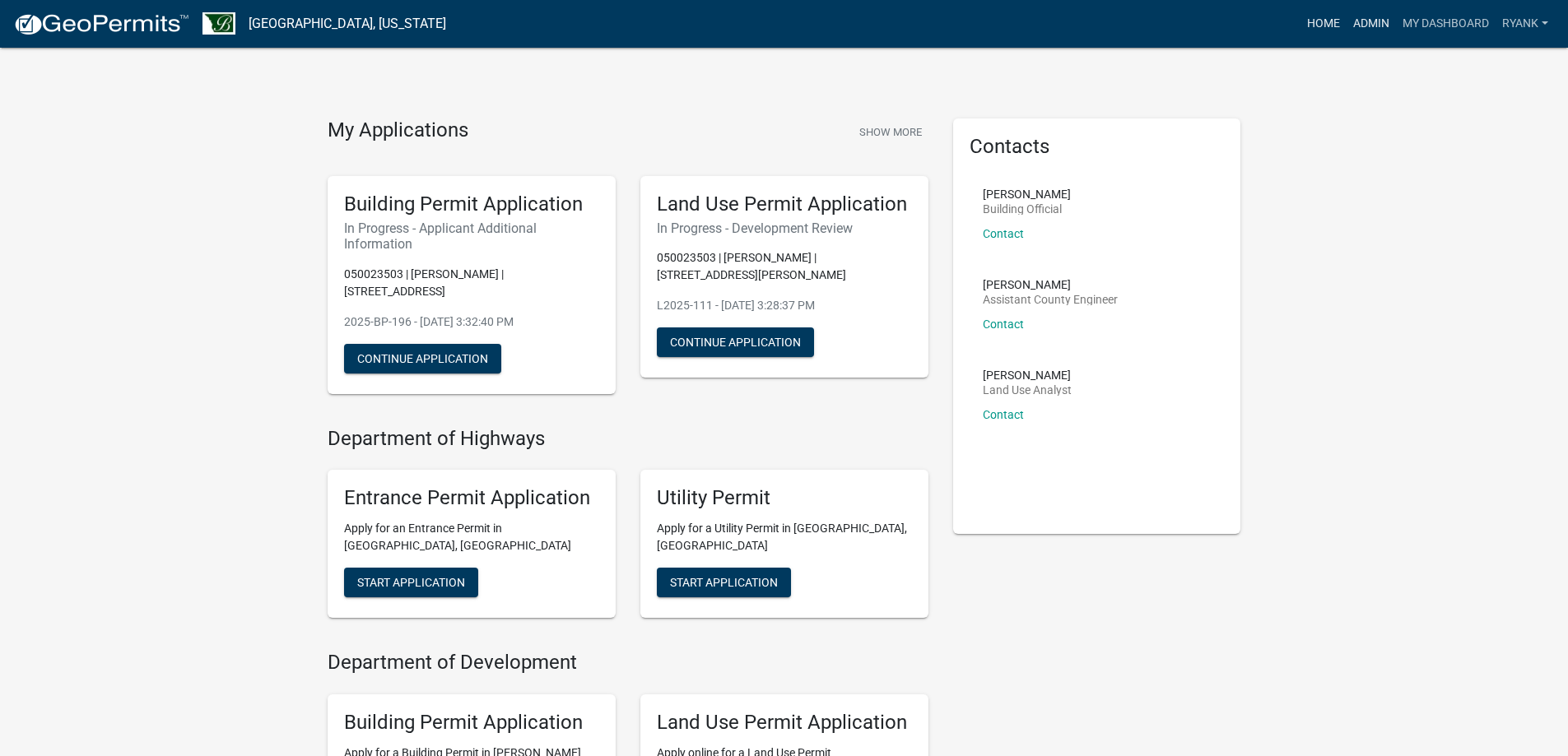
drag, startPoint x: 1374, startPoint y: 20, endPoint x: 1334, endPoint y: 28, distance: 40.8
click at [1373, 20] on link "Admin" at bounding box center [1370, 23] width 49 height 31
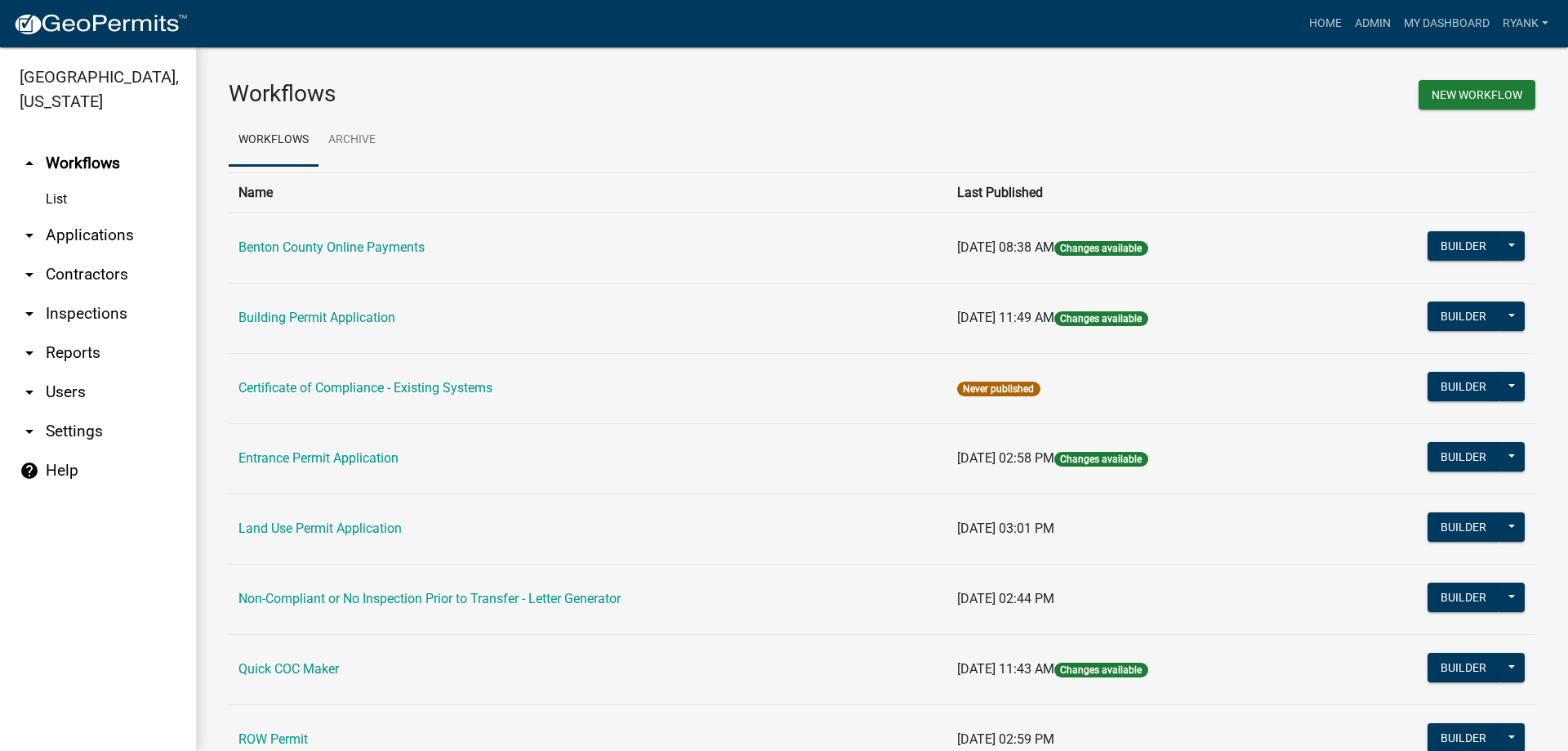
click at [95, 234] on link "arrow_drop_down Applications" at bounding box center [98, 235] width 196 height 39
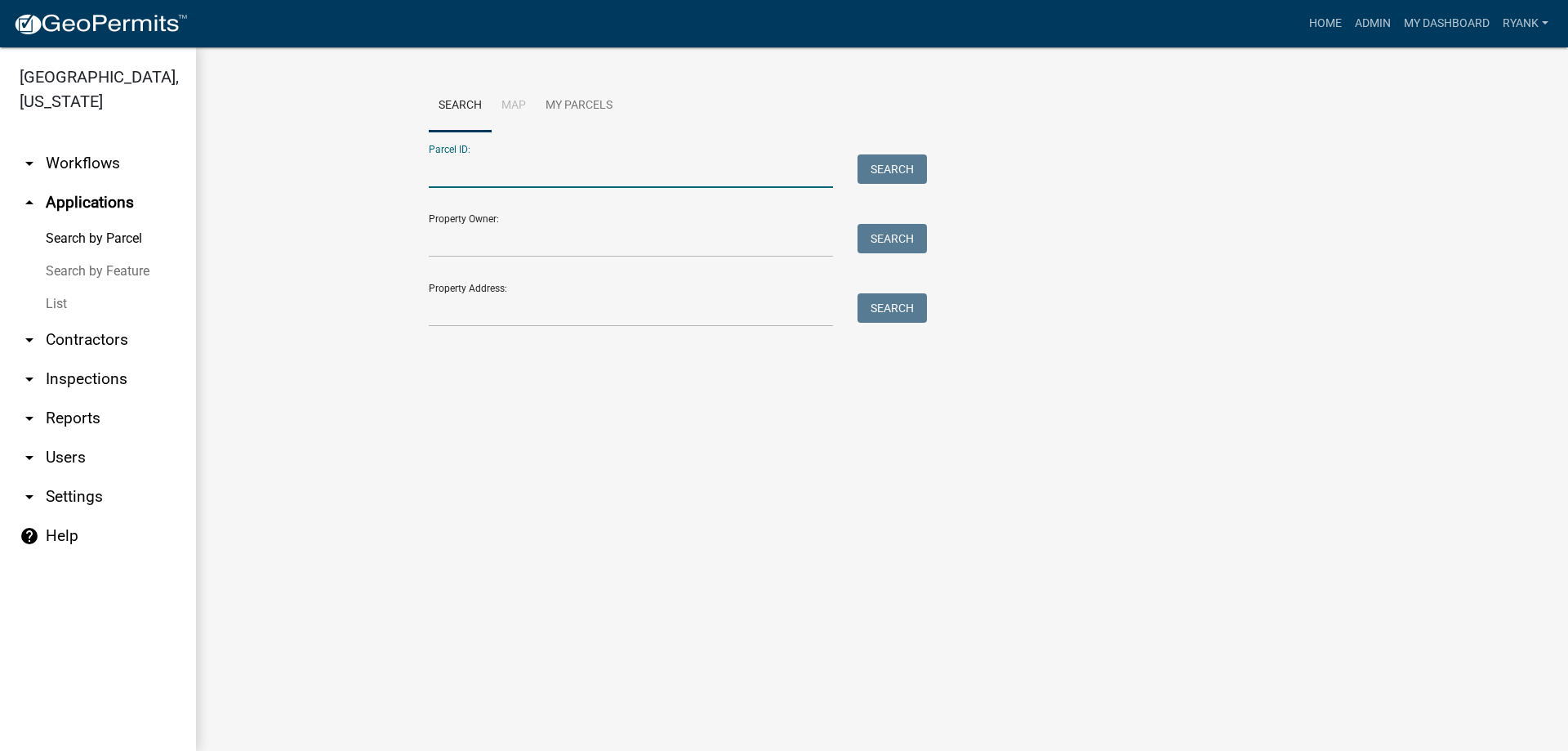
paste input "090017302"
type input "090017302"
click at [889, 154] on div "Parcel ID: 090017302 Search" at bounding box center [674, 159] width 490 height 56
click at [889, 162] on button "Search" at bounding box center [892, 169] width 70 height 29
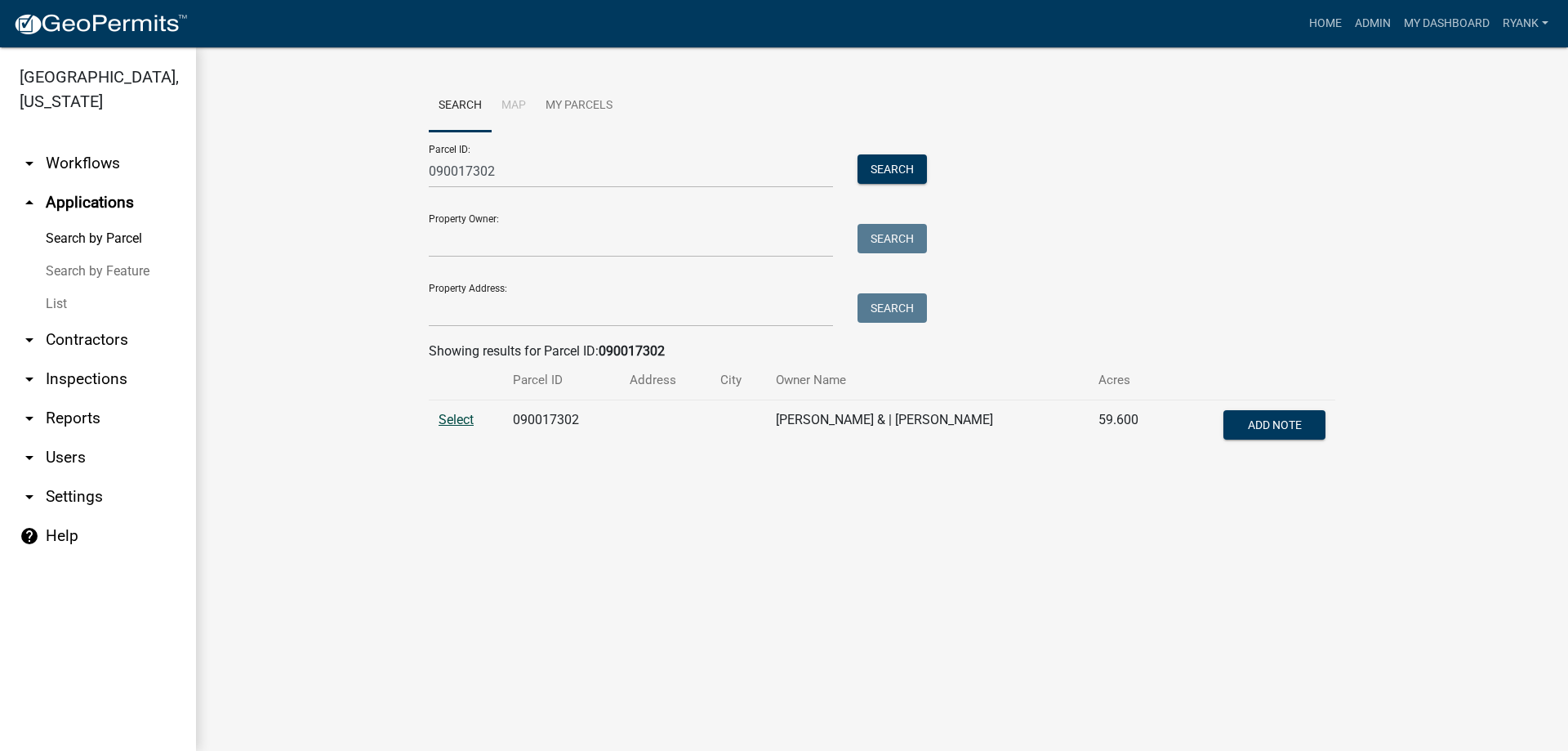
click at [450, 416] on span "Select" at bounding box center [456, 420] width 35 height 16
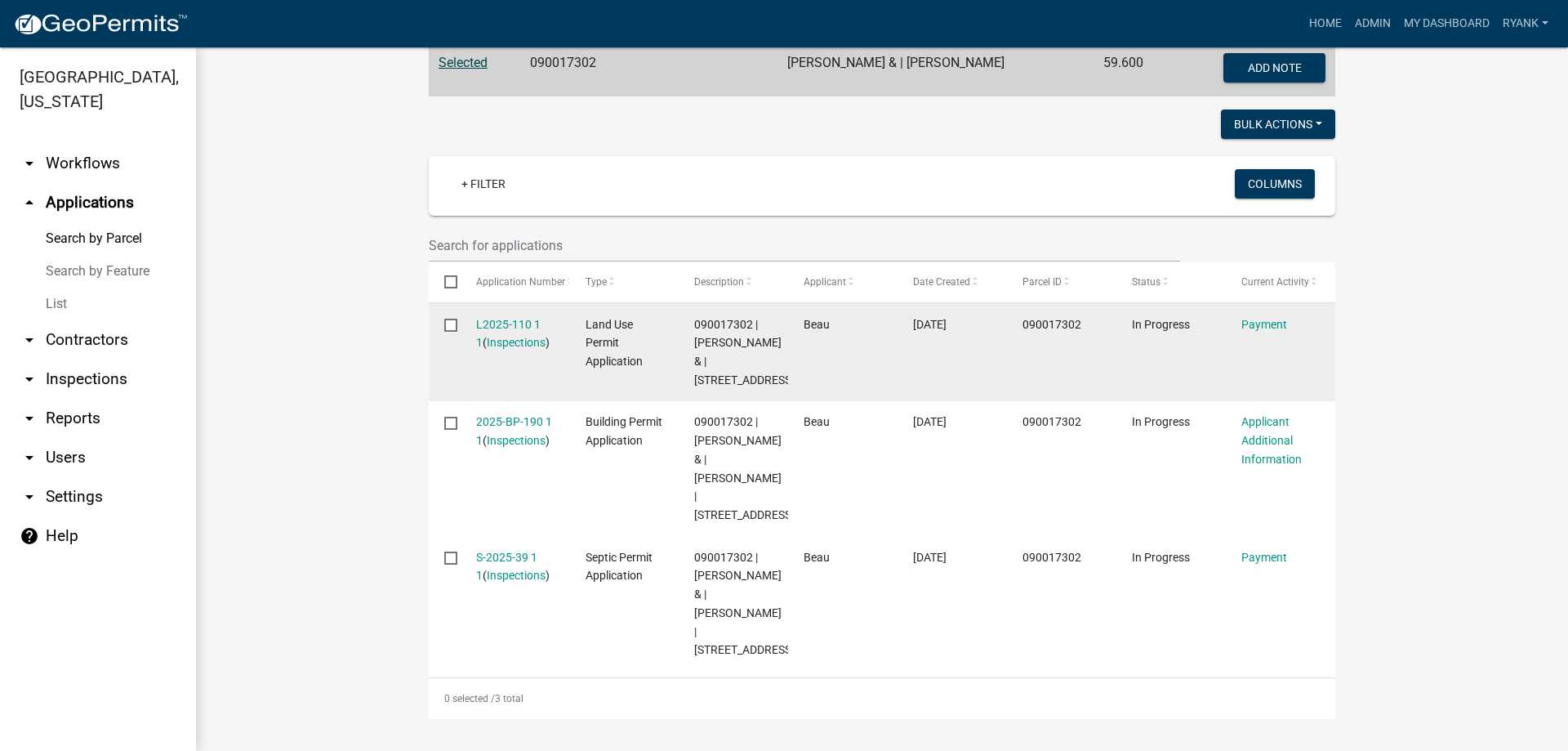
scroll to position [409, 0]
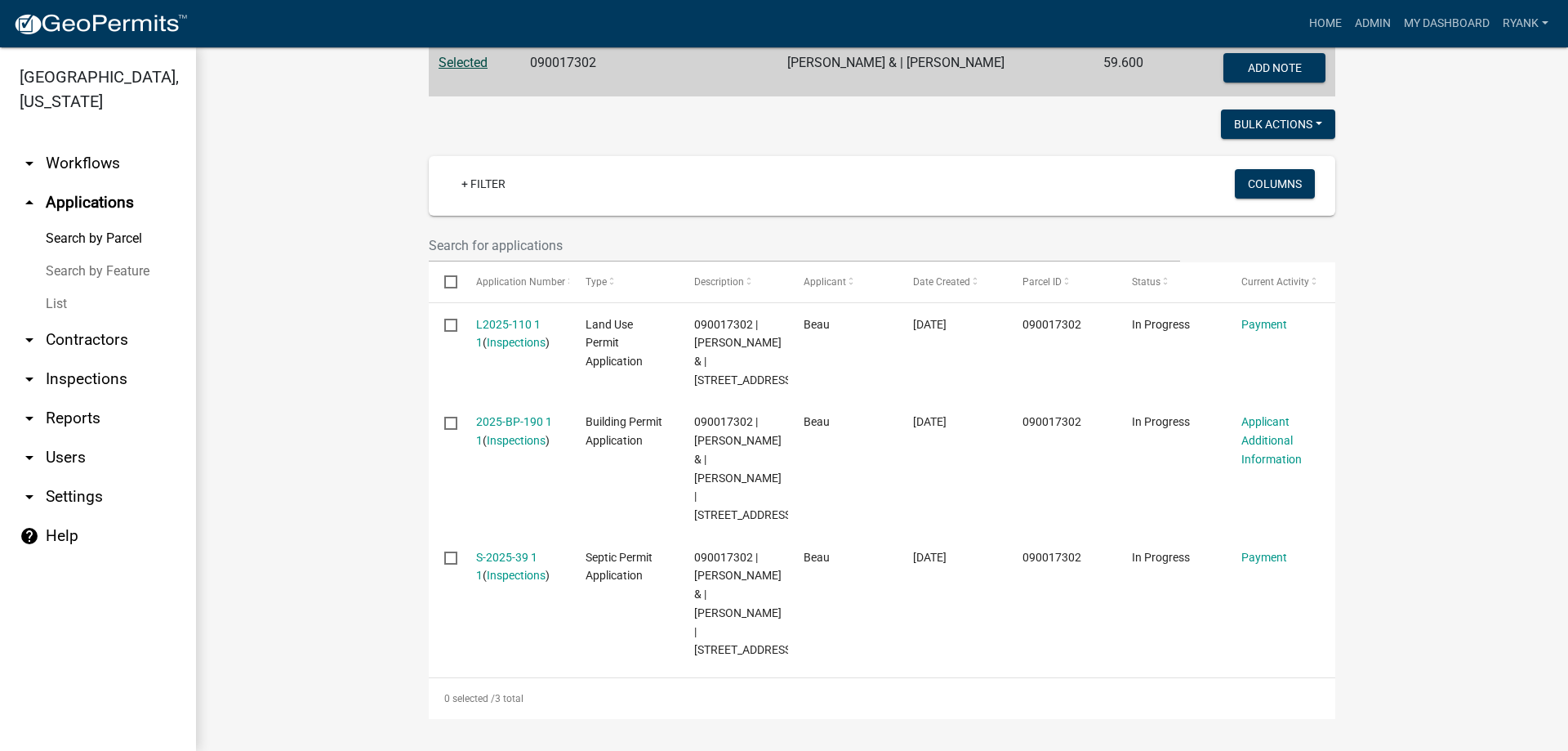
click at [31, 494] on icon "arrow_drop_down" at bounding box center [29, 496] width 19 height 19
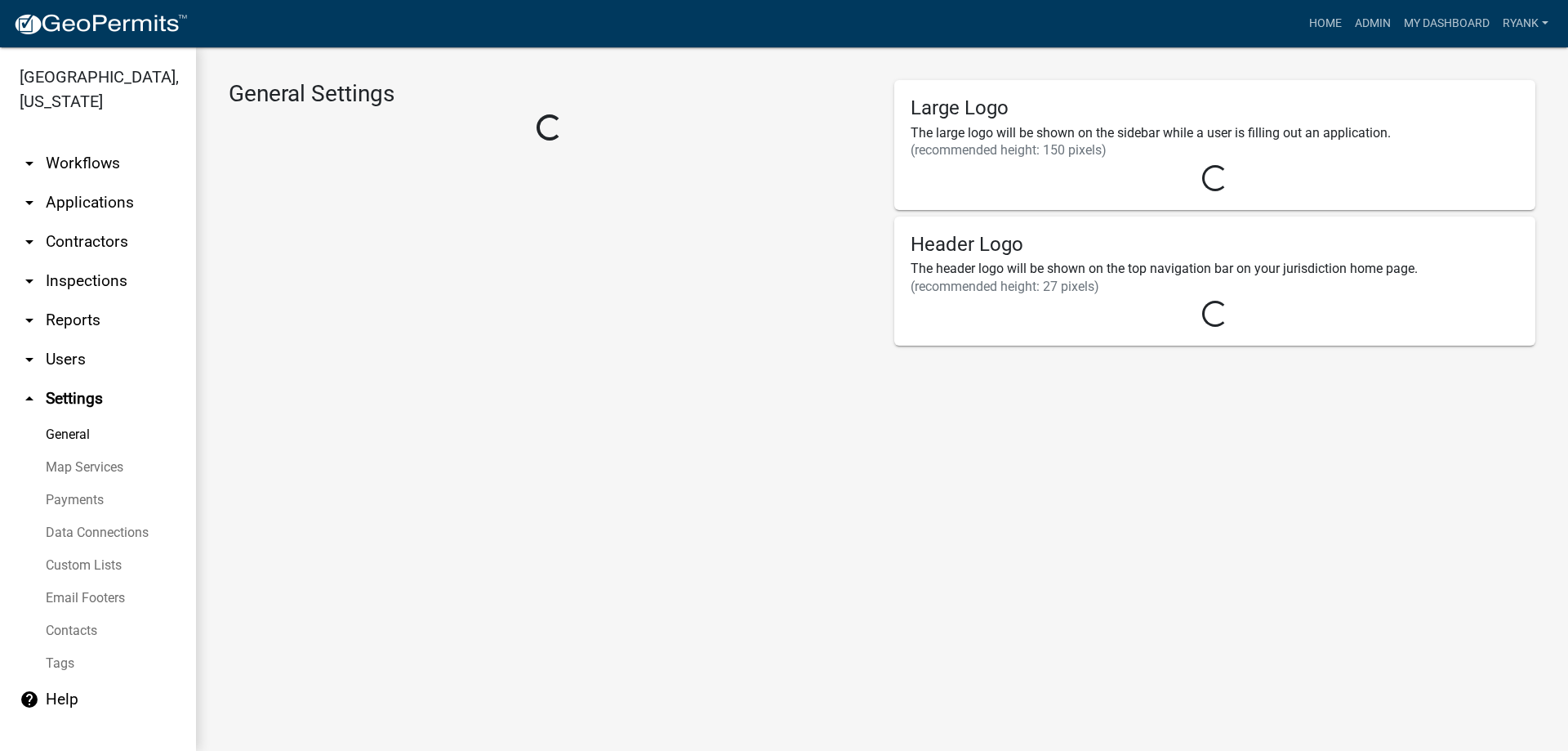
select select "813447df-eccf-4341-9edf-b06e727e2efd"
select select "MN"
select select "Central Standard Time"
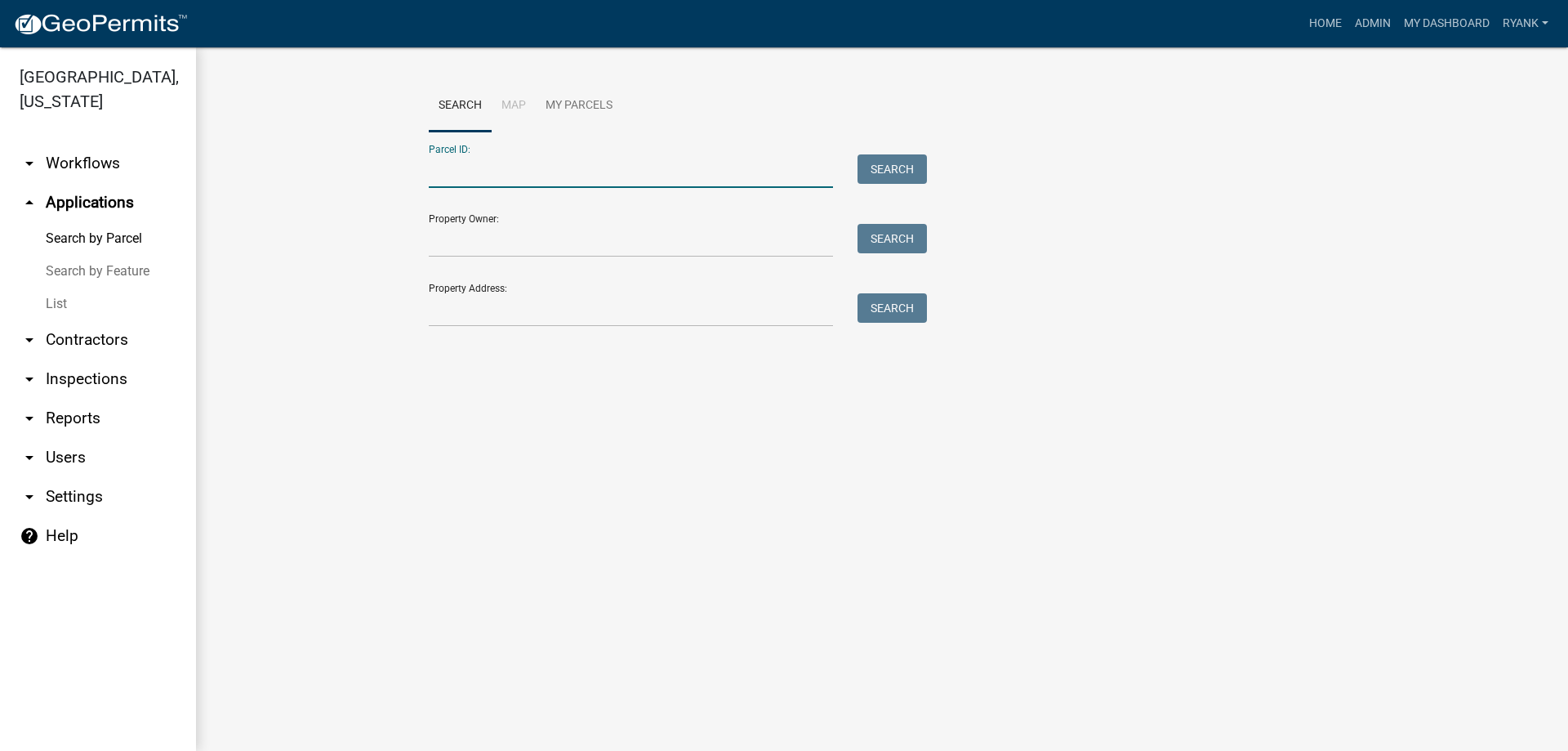
paste input "090017302"
type input "090017302"
click at [886, 161] on button "Search" at bounding box center [892, 169] width 70 height 29
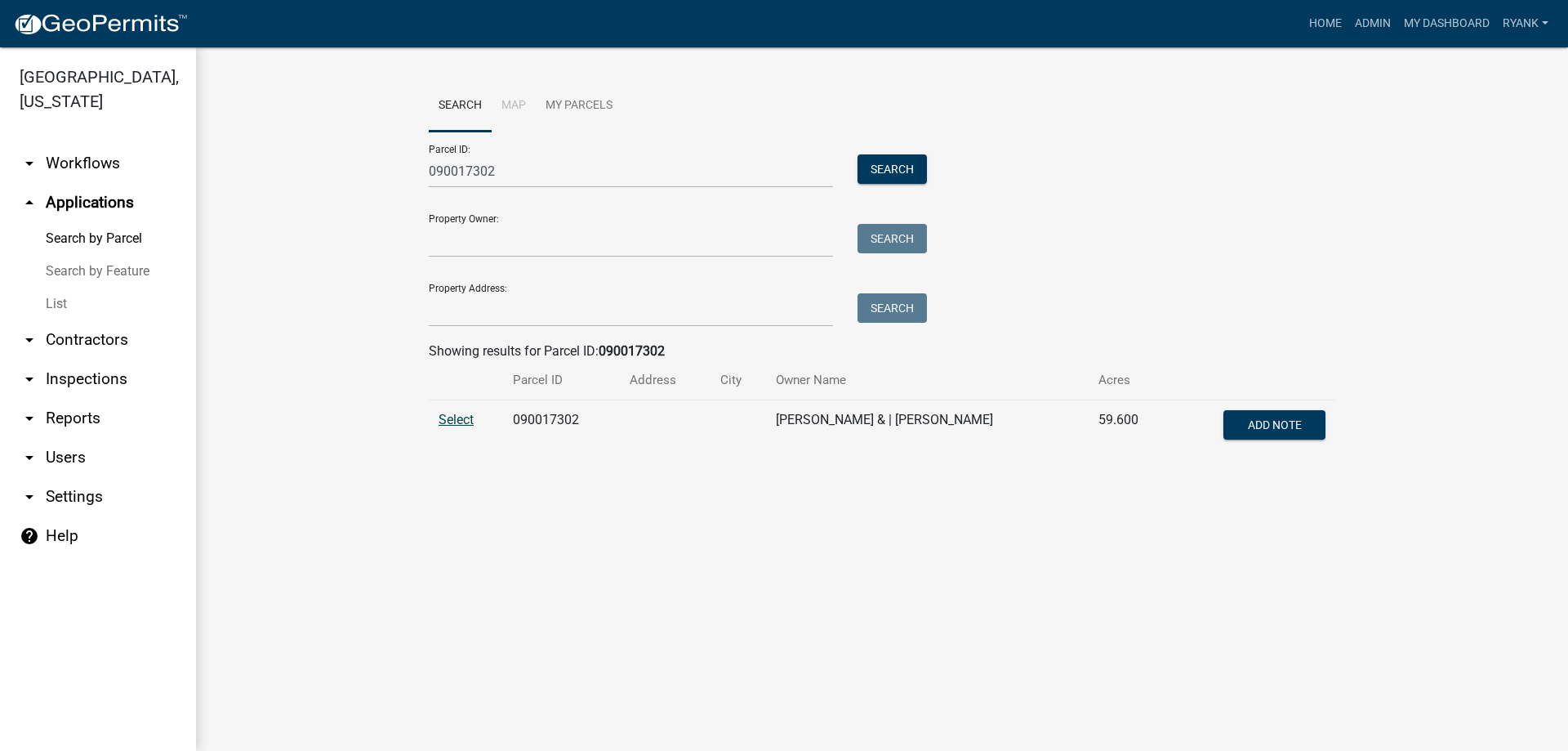
click at [463, 418] on span "Select" at bounding box center [456, 420] width 35 height 16
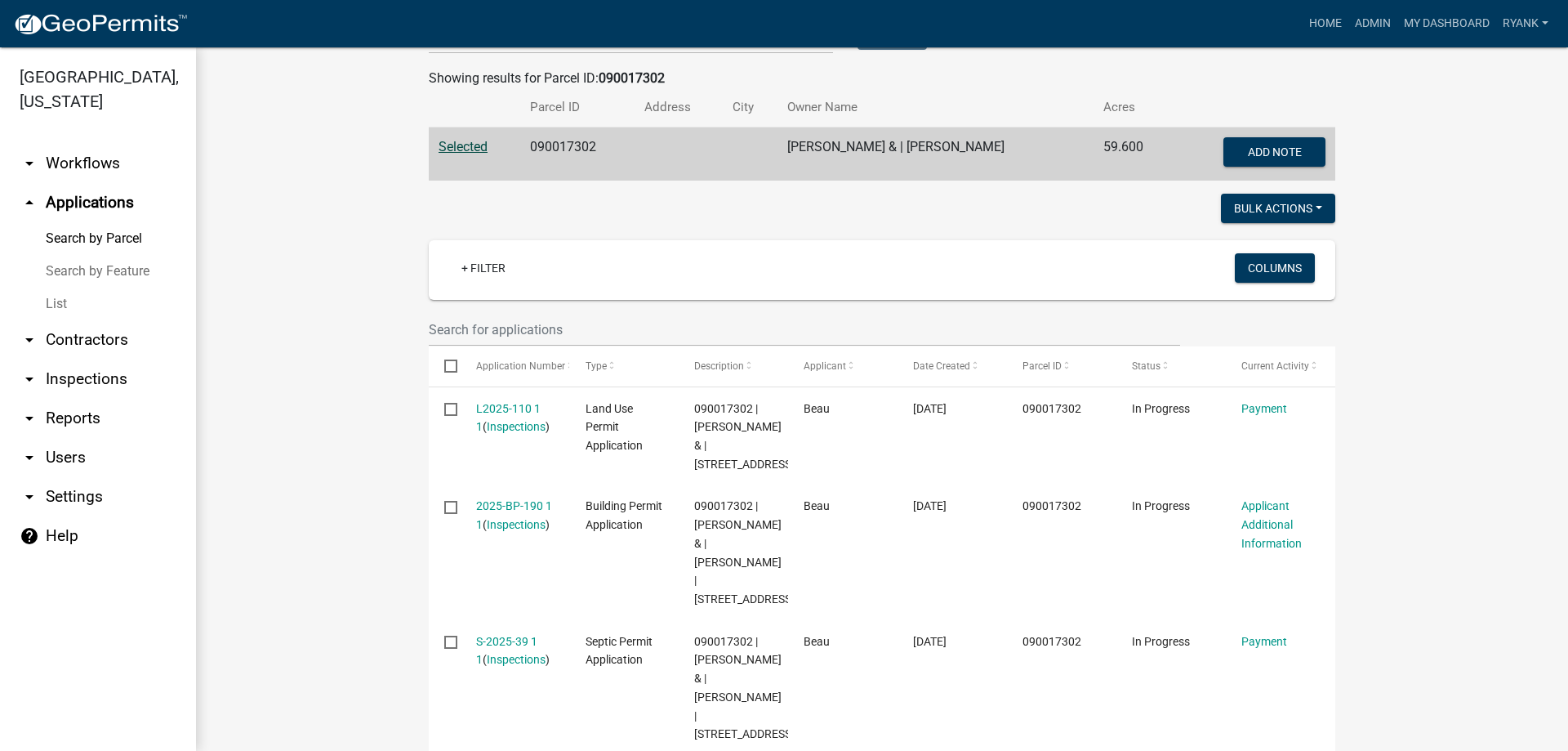
scroll to position [409, 0]
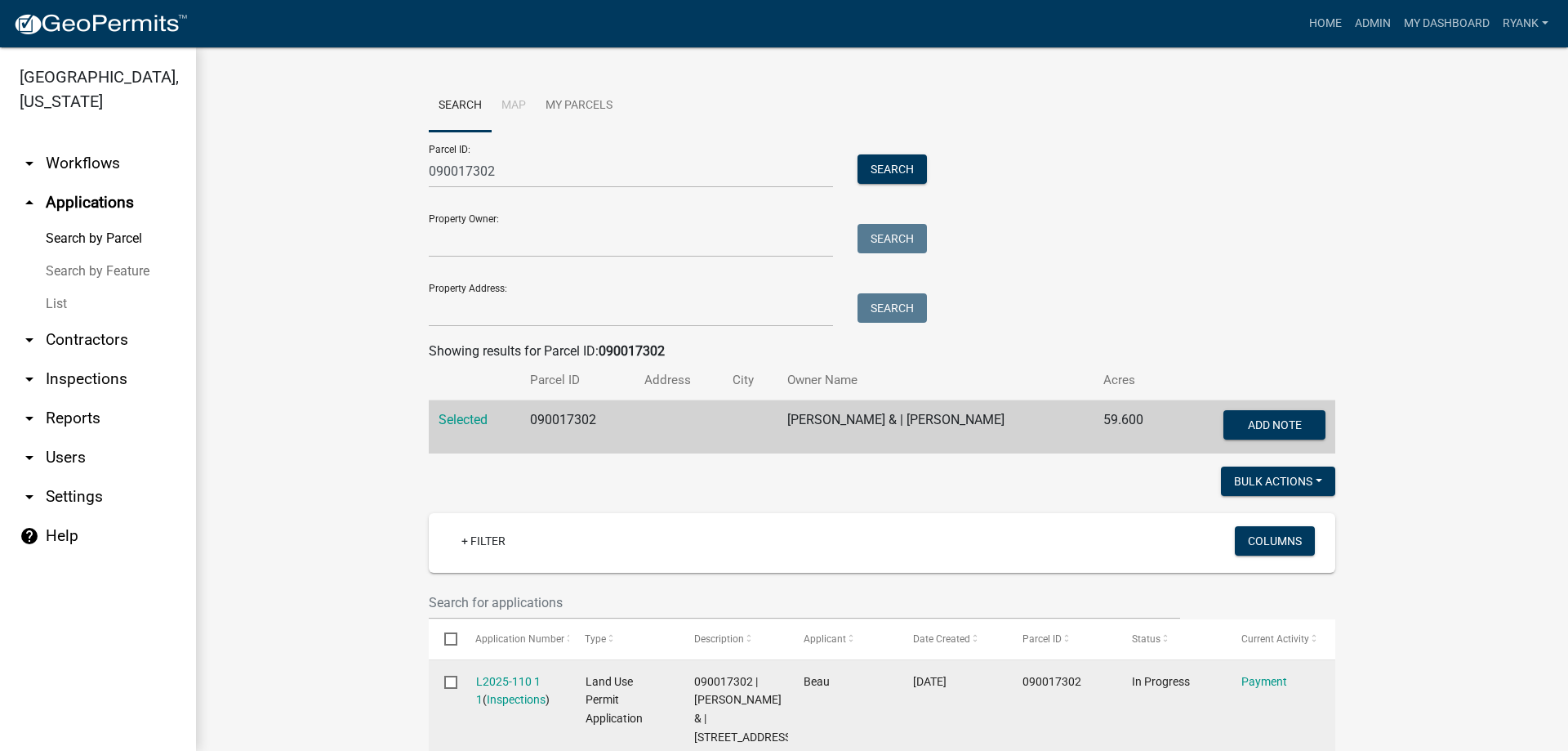
scroll to position [409, 0]
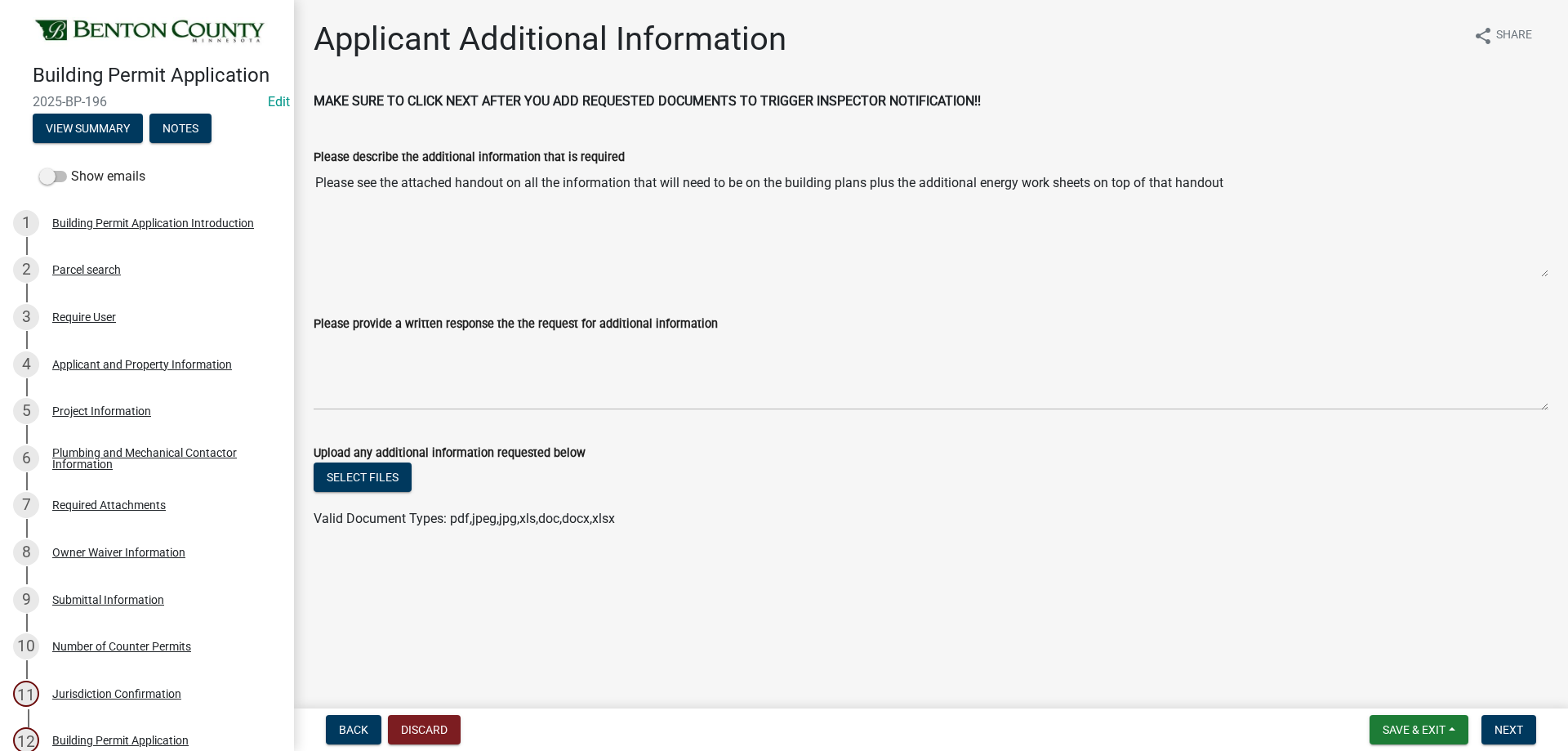
scroll to position [316, 0]
